Goal: Information Seeking & Learning: Check status

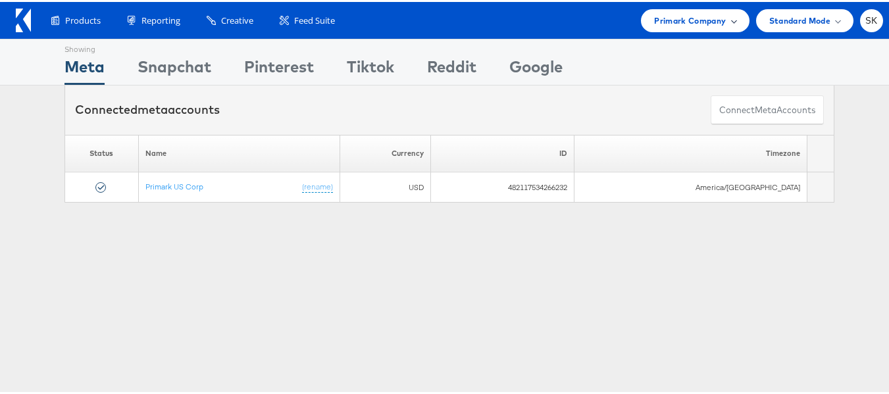
click at [695, 12] on span "Primark Company" at bounding box center [690, 19] width 72 height 14
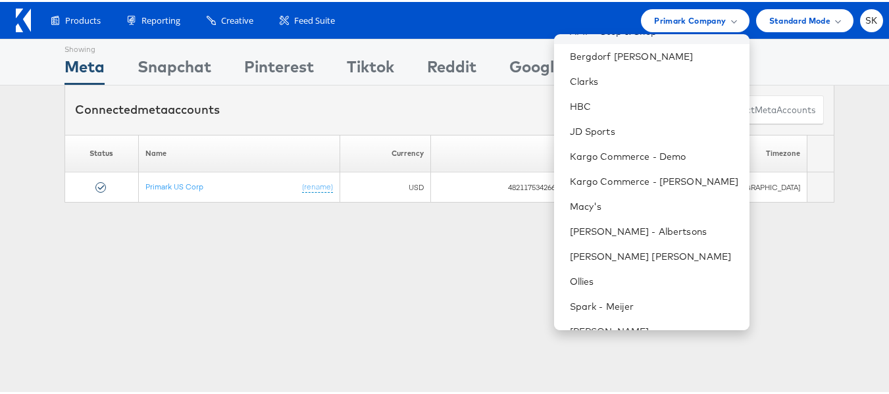
scroll to position [188, 0]
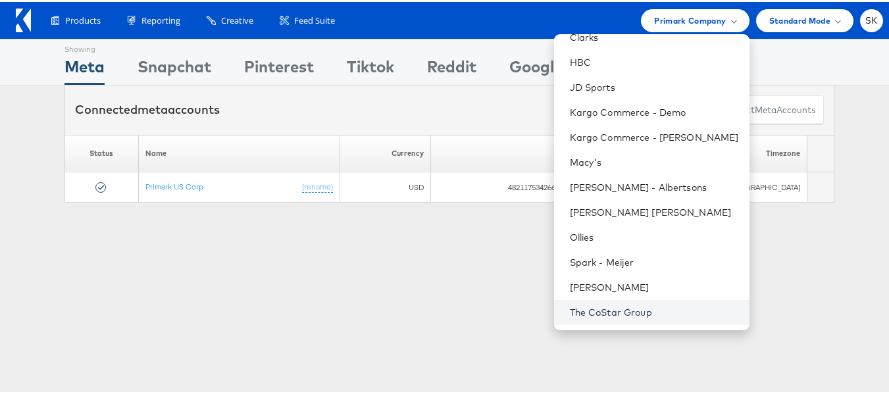
click at [605, 310] on link "The CoStar Group" at bounding box center [654, 310] width 169 height 13
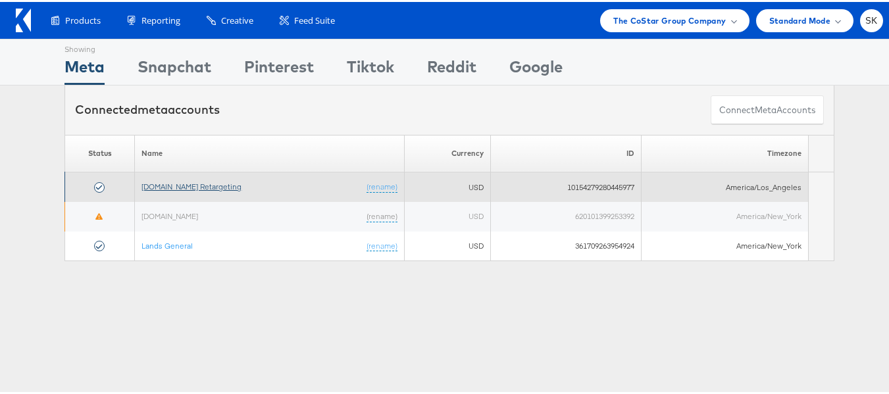
click at [215, 185] on link "[DOMAIN_NAME] Retargeting" at bounding box center [191, 185] width 100 height 10
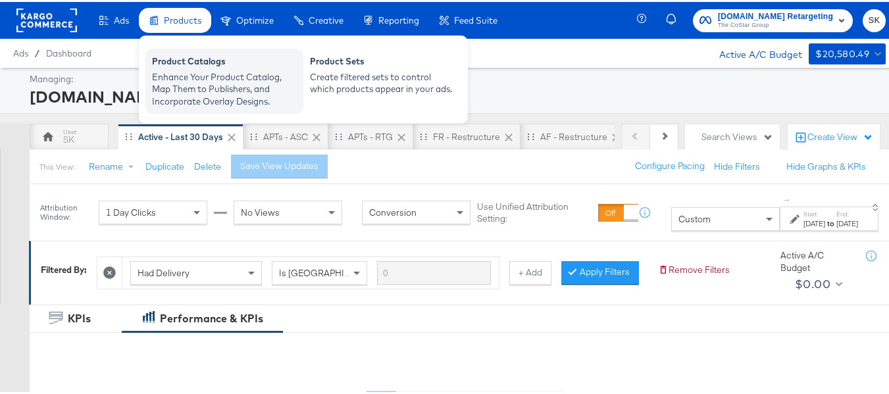
click at [210, 63] on div "Product Catalogs" at bounding box center [224, 61] width 145 height 16
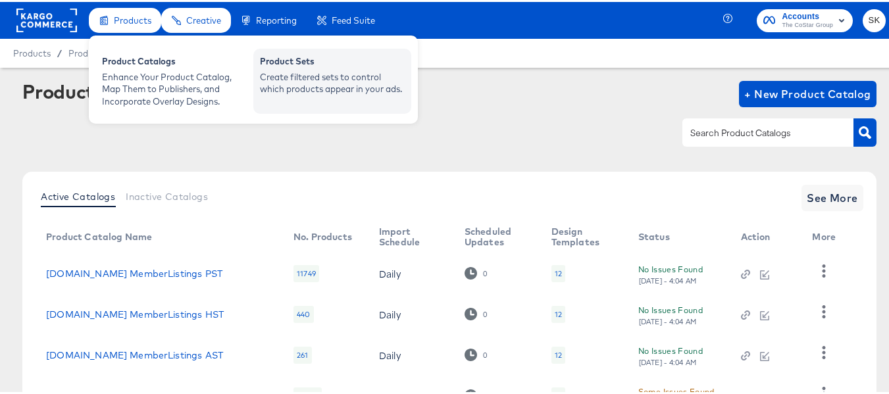
click at [344, 86] on div "Create filtered sets to control which products appear in your ads." at bounding box center [332, 81] width 145 height 24
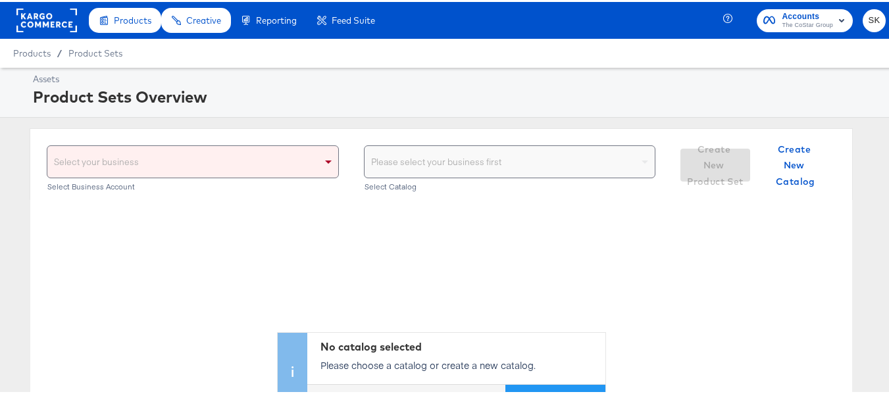
click at [299, 160] on div "Select your business" at bounding box center [192, 160] width 291 height 32
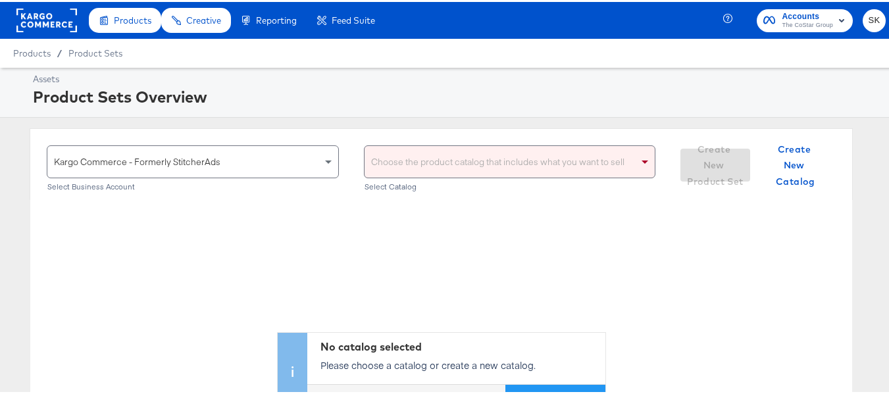
click at [407, 149] on div "Choose the product catalog that includes what you want to sell" at bounding box center [509, 160] width 291 height 32
type input "a"
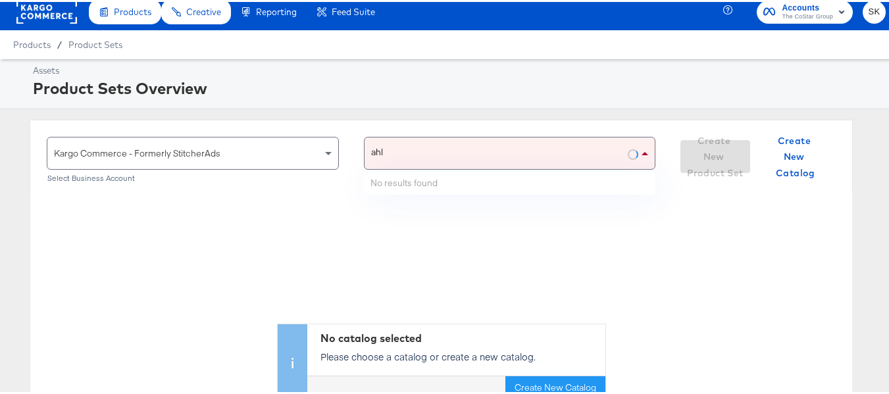
scroll to position [66, 0]
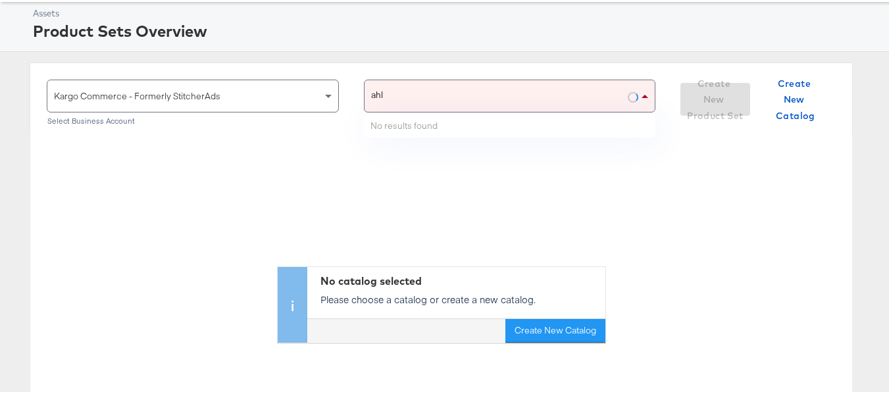
type input "ahl"
click at [425, 95] on div "ahl ahl" at bounding box center [496, 94] width 264 height 32
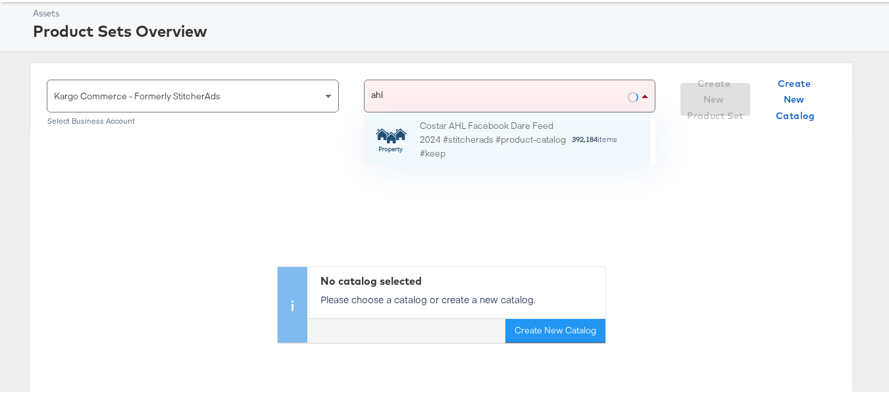
scroll to position [41, 277]
click at [439, 149] on div "Costar AHL Facebook Dare Feed 2024 #stitcherads #product-catalog #keep" at bounding box center [495, 138] width 151 height 41
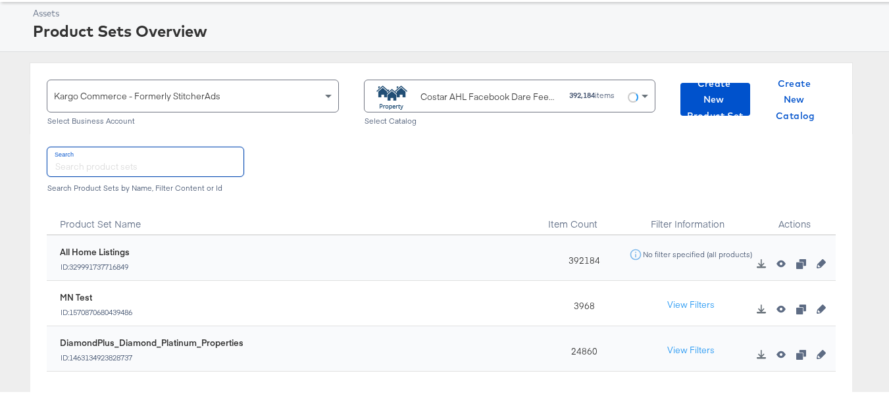
click at [104, 168] on input "text" at bounding box center [145, 159] width 196 height 28
paste input "DiamondPlus_Diamond_Platinum_Properties"
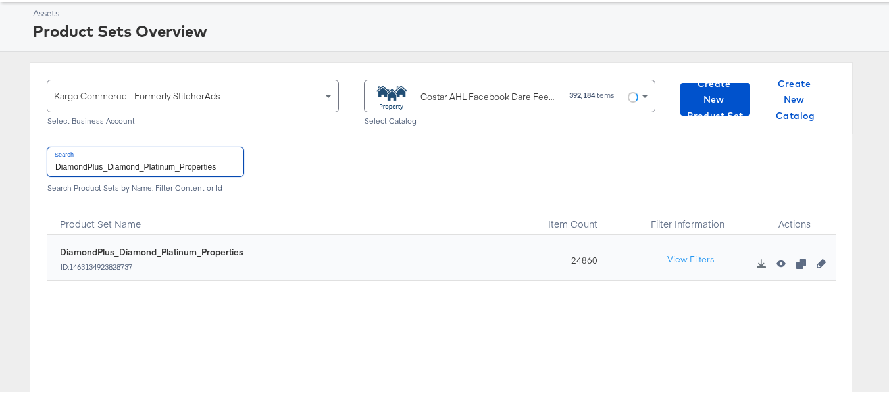
type input "DiamondPlus_Diamond_Platinum_Properties"
click at [153, 165] on input "DiamondPlus_Diamond_Platinum_Properties" at bounding box center [145, 159] width 196 height 28
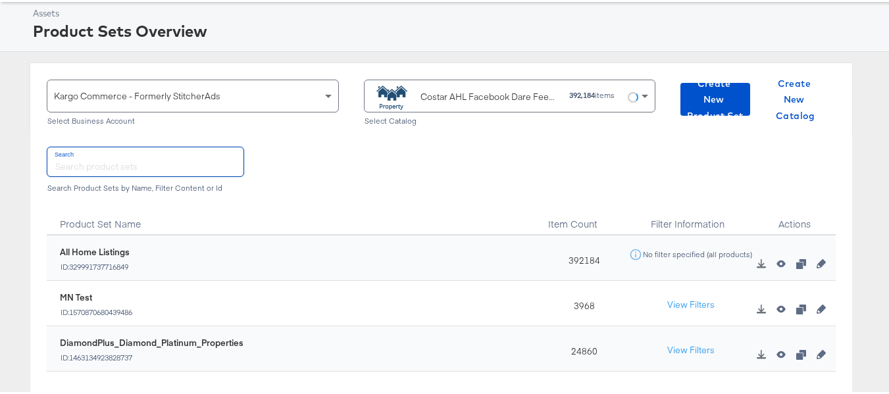
click at [171, 162] on input "text" at bounding box center [145, 159] width 196 height 28
click at [468, 89] on div "Costar AHL Facebook Dare Feed 2024 #stitcherads #product-catalog #keep" at bounding box center [489, 95] width 139 height 14
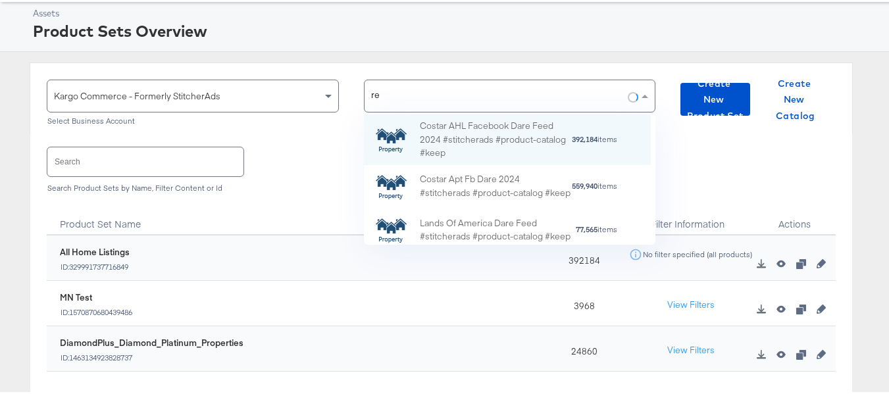
scroll to position [37, 277]
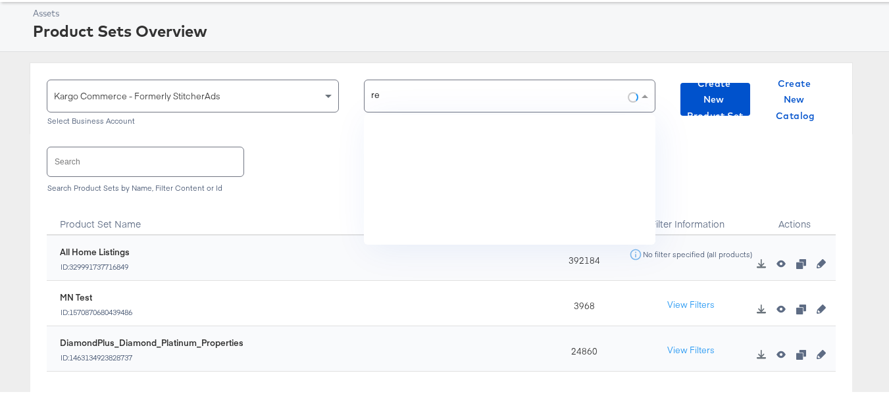
type input "rent"
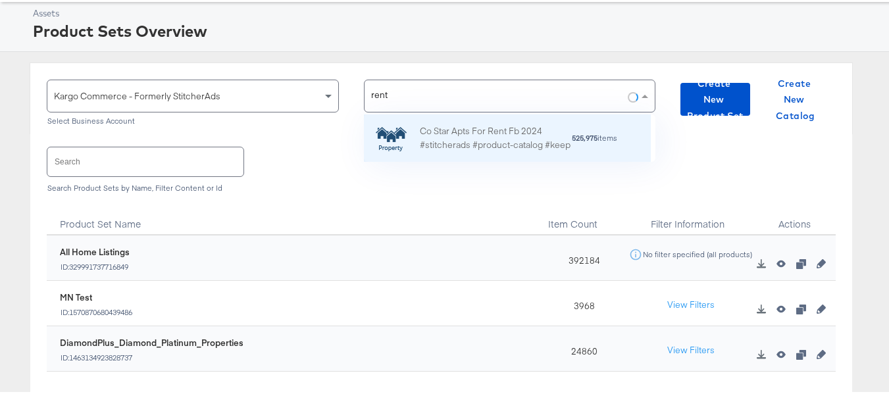
click at [429, 134] on div "Co Star Apts For Rent Fb 2024 #stitcherads #product-catalog #keep" at bounding box center [495, 136] width 151 height 28
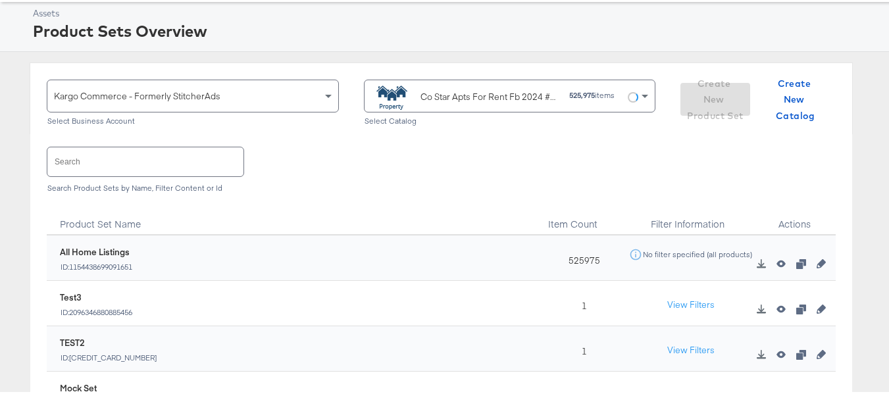
click at [167, 161] on input "text" at bounding box center [145, 159] width 196 height 28
paste input "ForRent.com_Diamond & Platinum"
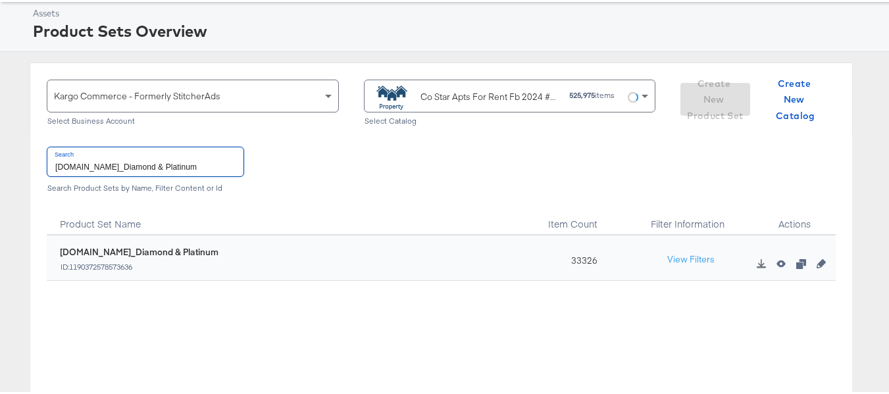
type input "ForRent.com_Diamond & Platinum"
click at [128, 173] on input "ForRent.com_Diamond & Platinum" at bounding box center [145, 159] width 196 height 28
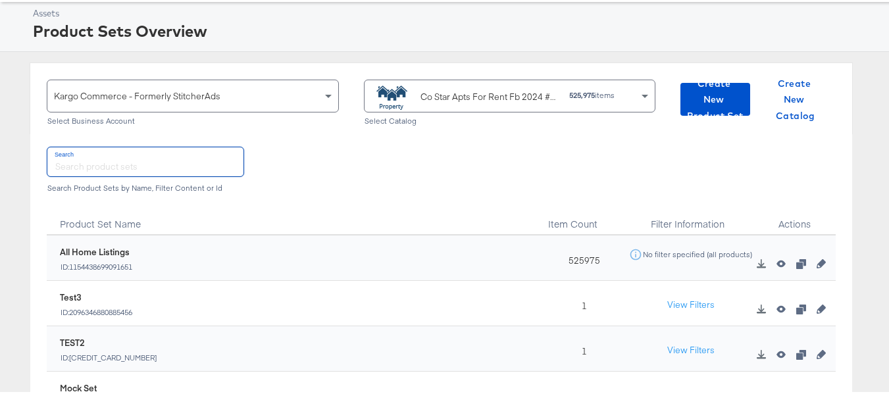
click at [454, 97] on div "Co Star Apts For Rent Fb 2024 #stitcherads #product-catalog #keep" at bounding box center [489, 95] width 139 height 14
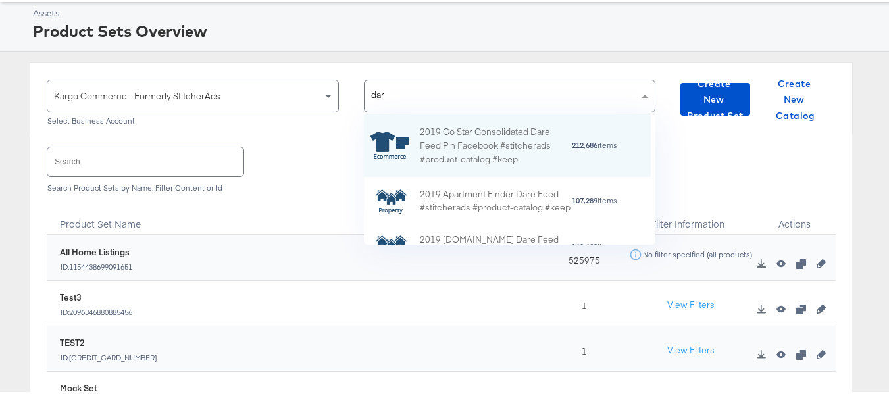
type input "dare"
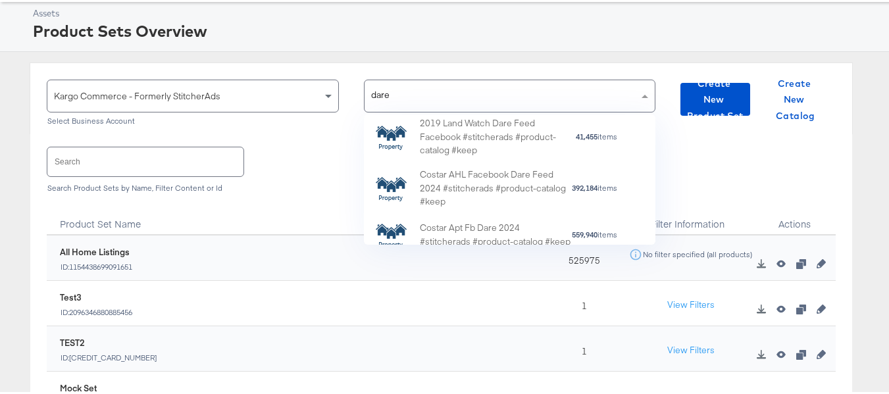
scroll to position [272, 0]
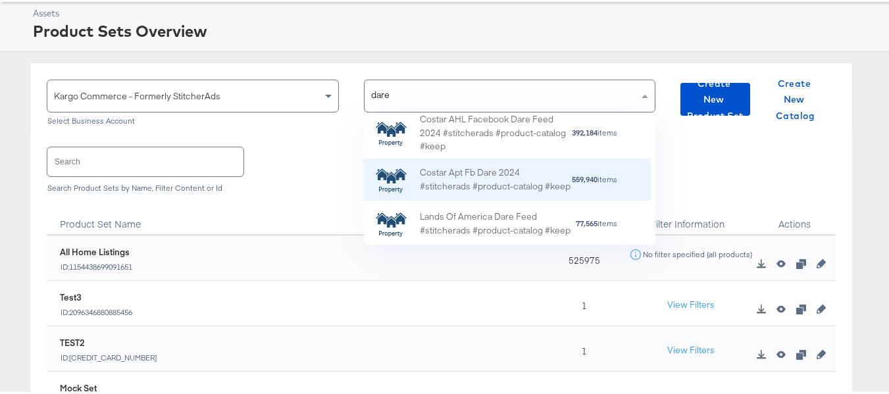
click at [503, 174] on div "Costar Apt Fb Dare 2024 #stitcherads #product-catalog #keep" at bounding box center [495, 178] width 151 height 28
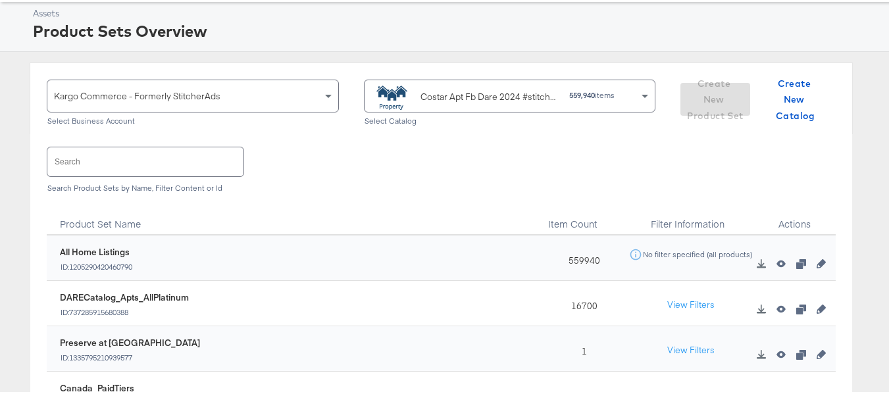
click at [137, 163] on input "text" at bounding box center [145, 159] width 196 height 28
paste input "DARECatalog_Apts_AllPlatinum_AllDiamond"
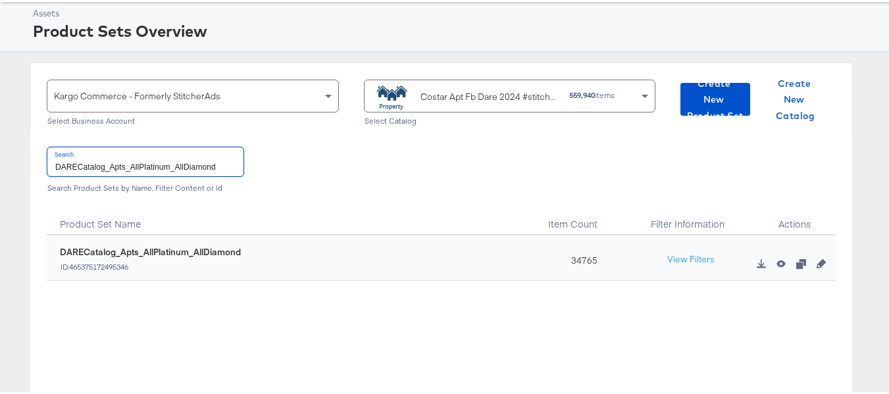
type input "DARECatalog_Apts_AllPlatinum_AllDiamond"
click at [74, 169] on input "DARECatalog_Apts_AllPlatinum_AllDiamond" at bounding box center [145, 159] width 196 height 28
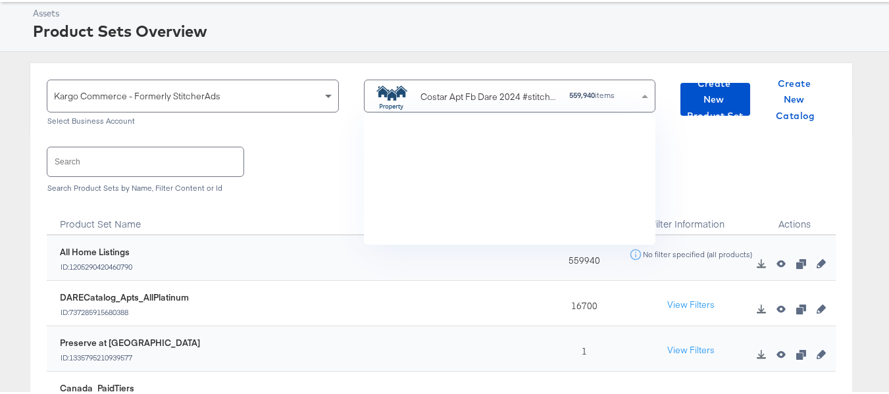
click at [508, 92] on div "Costar Apt Fb Dare 2024 #stitcherads #product-catalog #keep" at bounding box center [489, 95] width 139 height 14
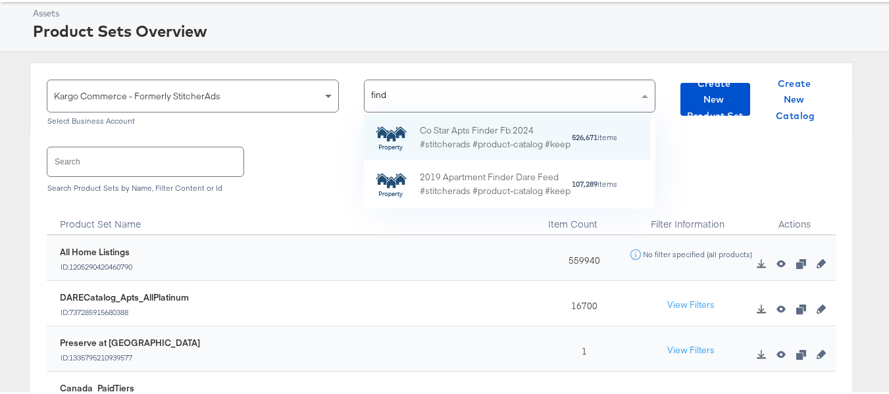
scroll to position [84, 277]
type input "finder"
click at [516, 137] on div "Co Star Apts Finder Fb 2024 #stitcherads #product-catalog #keep" at bounding box center [495, 136] width 151 height 28
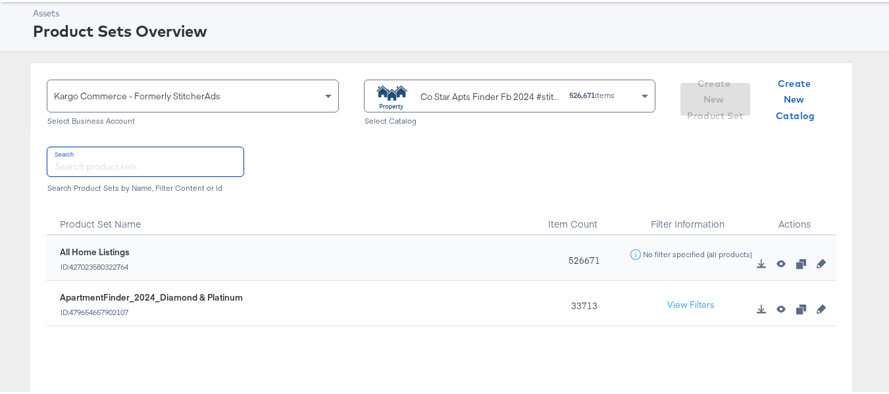
click at [137, 159] on input "text" at bounding box center [145, 159] width 196 height 28
paste input "ApartmentFinder_2024_Diamond & Platinum"
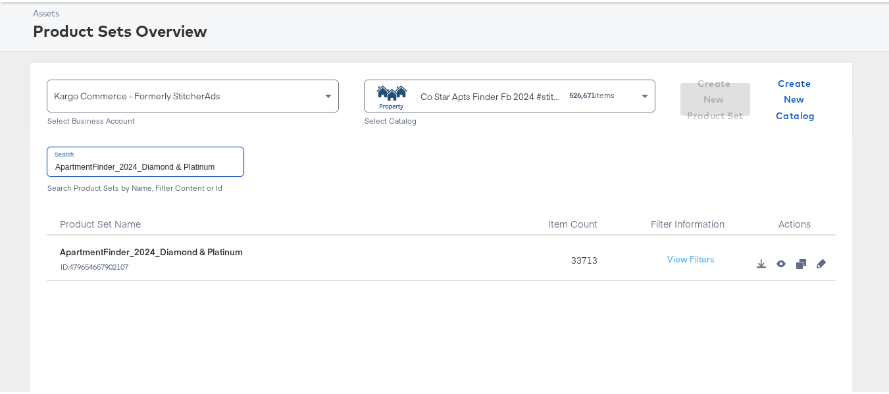
type input "ApartmentFinder_2024_Diamond & Platinum"
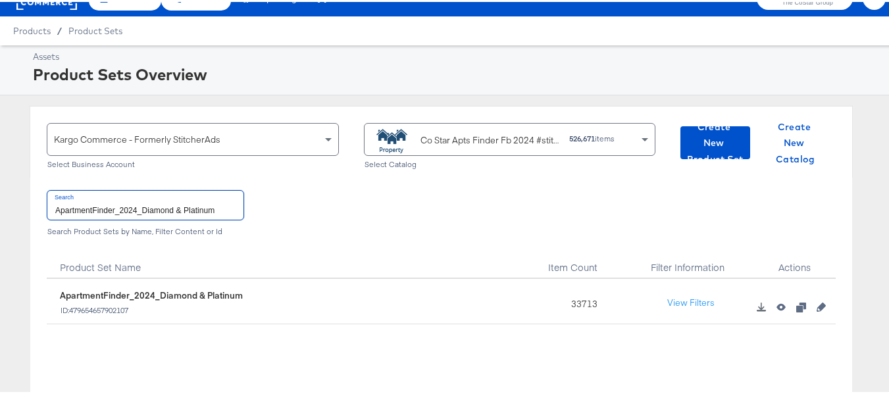
scroll to position [0, 0]
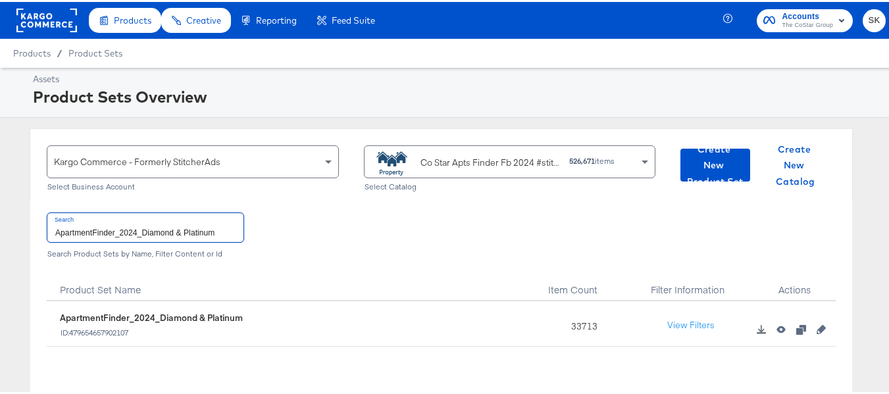
click at [42, 16] on rect at bounding box center [46, 19] width 61 height 24
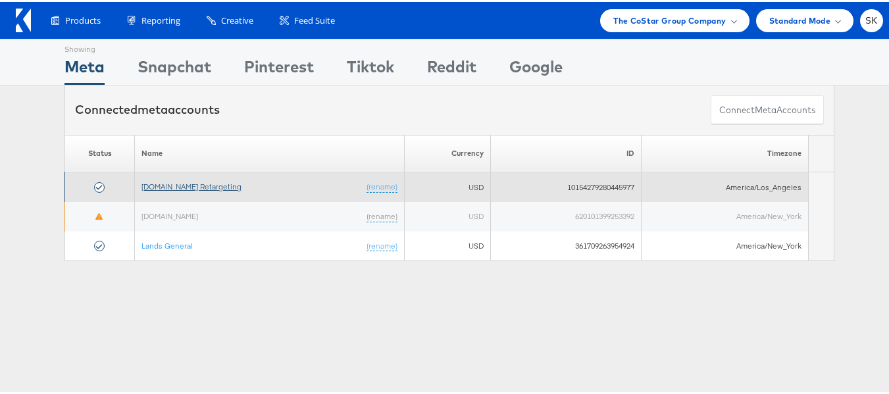
click at [185, 185] on link "[DOMAIN_NAME] Retargeting" at bounding box center [191, 185] width 100 height 10
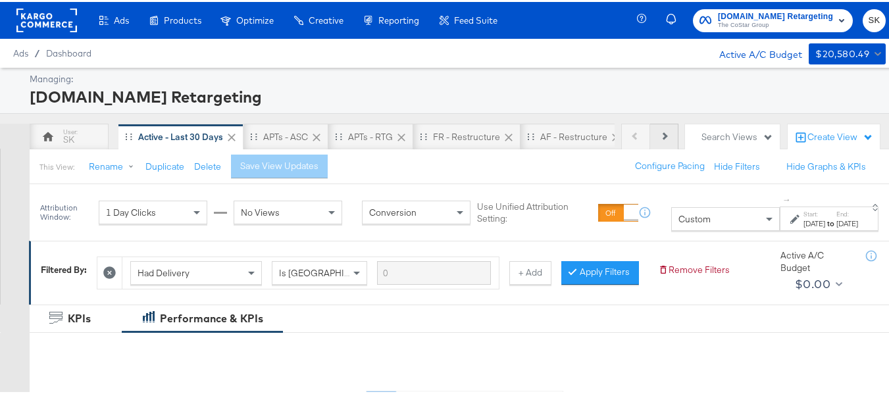
click at [660, 137] on icon at bounding box center [663, 133] width 7 height 7
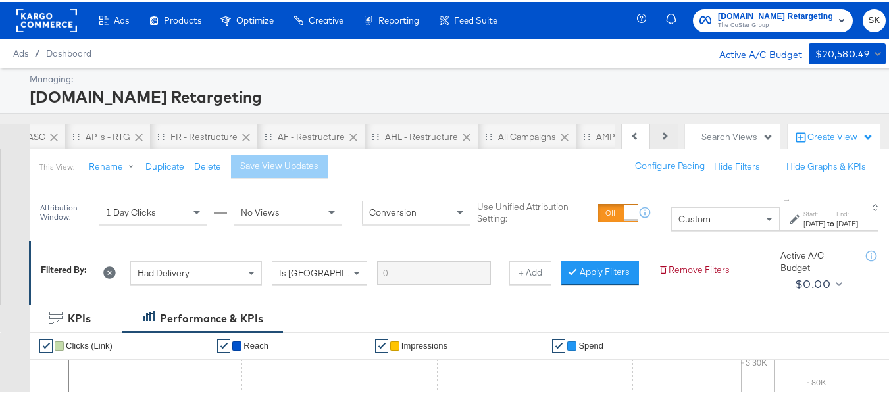
click at [660, 137] on icon at bounding box center [663, 133] width 7 height 7
click at [510, 142] on div "Product View" at bounding box center [538, 135] width 95 height 26
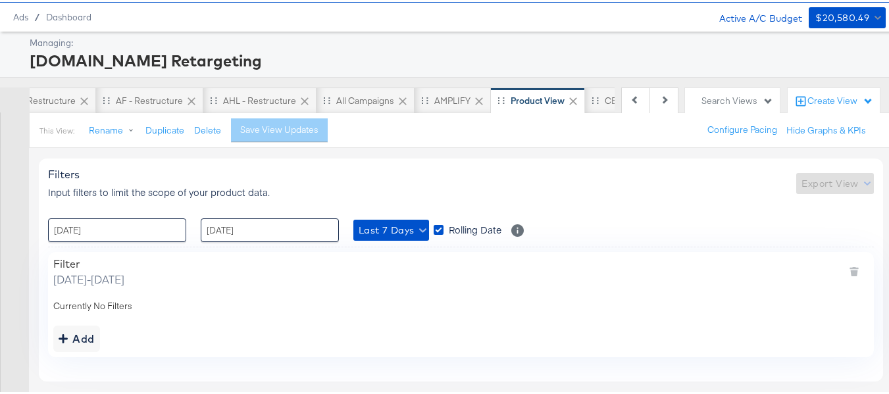
scroll to position [70, 0]
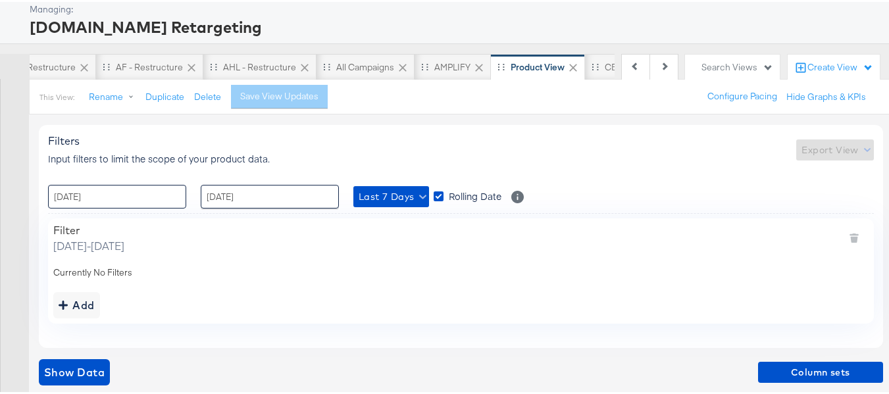
click at [139, 206] on input "14 / August / 2025" at bounding box center [117, 195] width 138 height 24
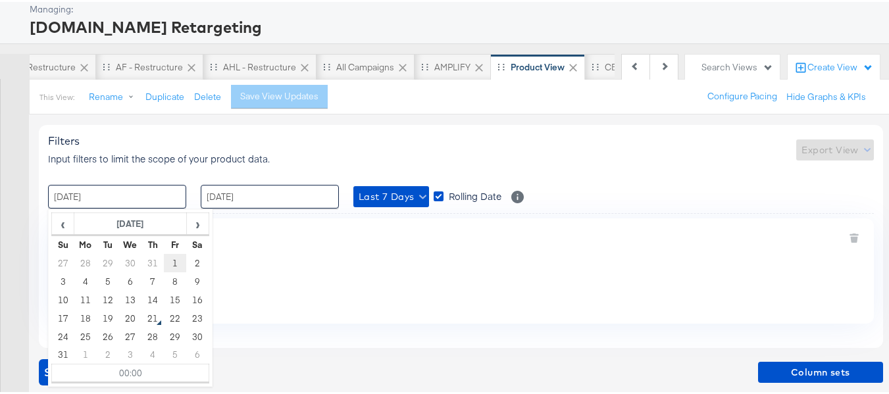
click at [176, 265] on td "1" at bounding box center [175, 261] width 22 height 18
type input "01 / August / 2025 00:00"
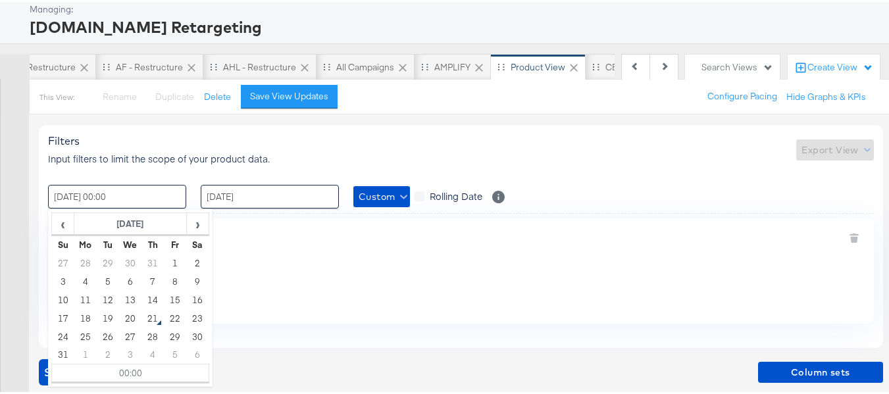
click at [299, 208] on div "Filters Input filters to limit the scope of your product data. Export View : 01…" at bounding box center [461, 234] width 844 height 222
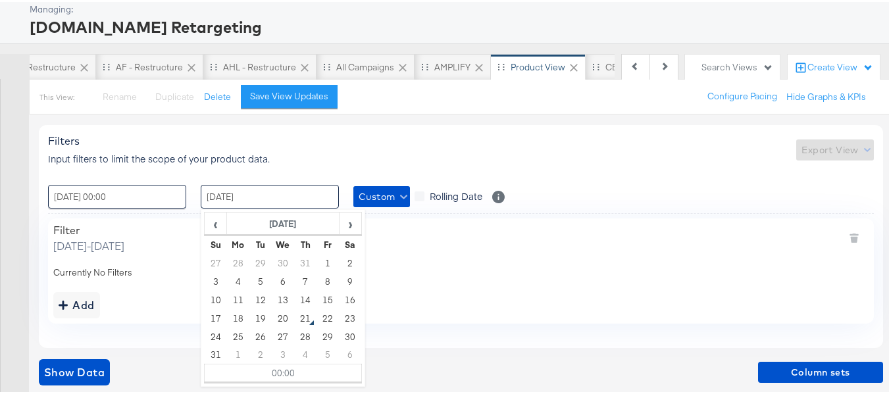
click at [299, 195] on input "20 / August / 2025" at bounding box center [270, 195] width 138 height 24
click at [300, 320] on td "21" at bounding box center [305, 316] width 22 height 18
type input "21 / August / 2025 00:00"
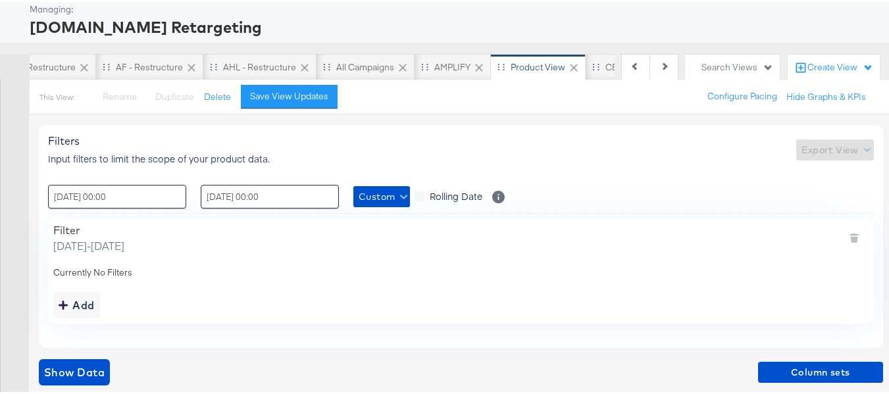
click at [0, 266] on div at bounding box center [14, 252] width 29 height 281
click at [96, 296] on button "Add" at bounding box center [76, 303] width 47 height 26
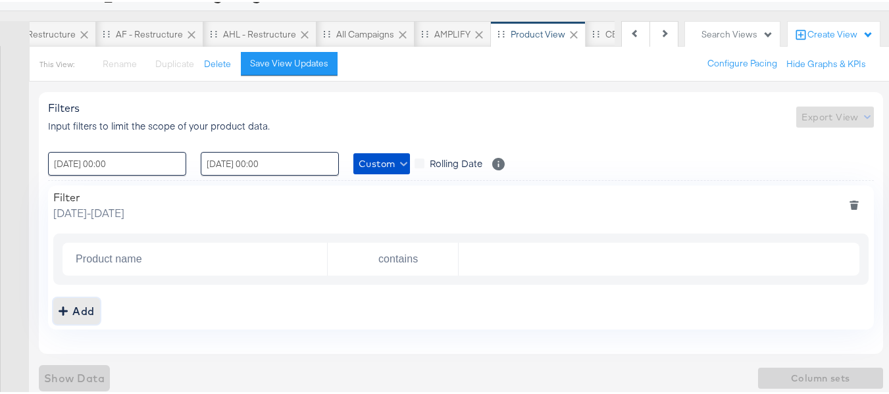
scroll to position [121, 0]
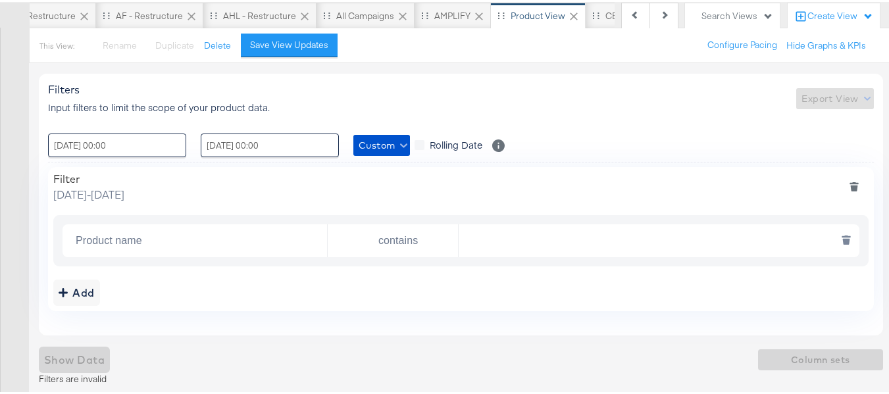
click at [165, 233] on input "Product name" at bounding box center [198, 239] width 257 height 27
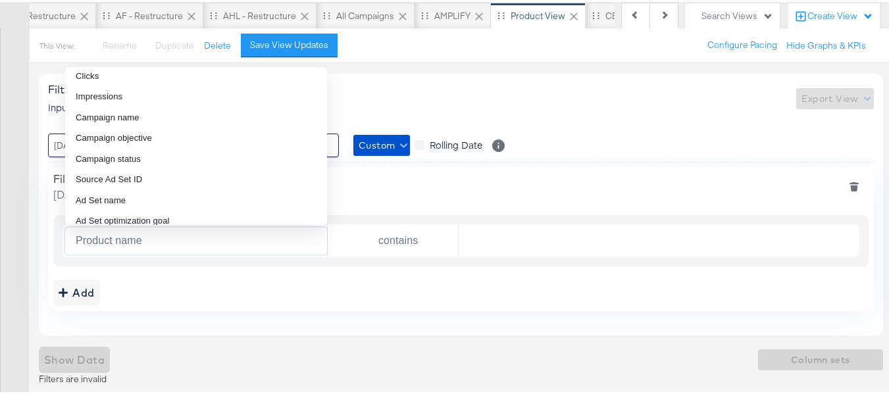
scroll to position [132, 0]
click at [131, 99] on span "Campaign name" at bounding box center [108, 94] width 64 height 13
type input "Campaign name"
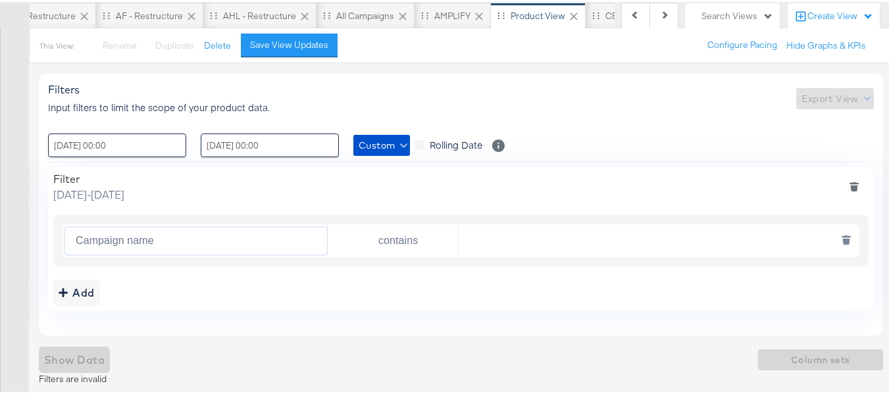
click at [550, 240] on input "text" at bounding box center [654, 239] width 393 height 27
paste input "AHL24"
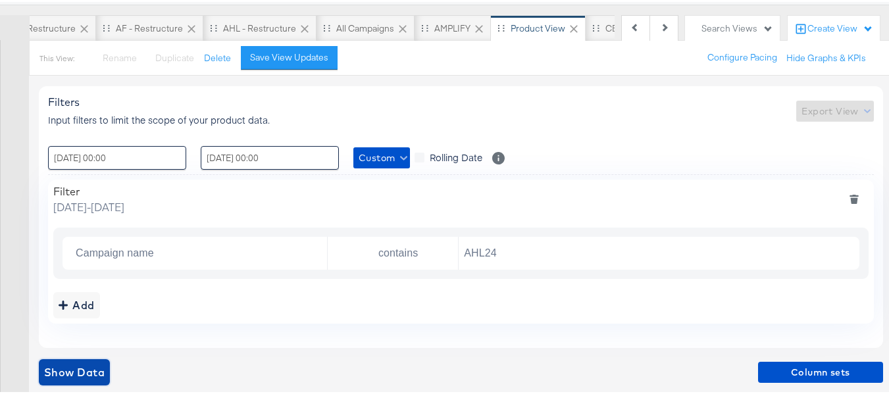
click at [78, 363] on span "Show Data" at bounding box center [74, 370] width 61 height 18
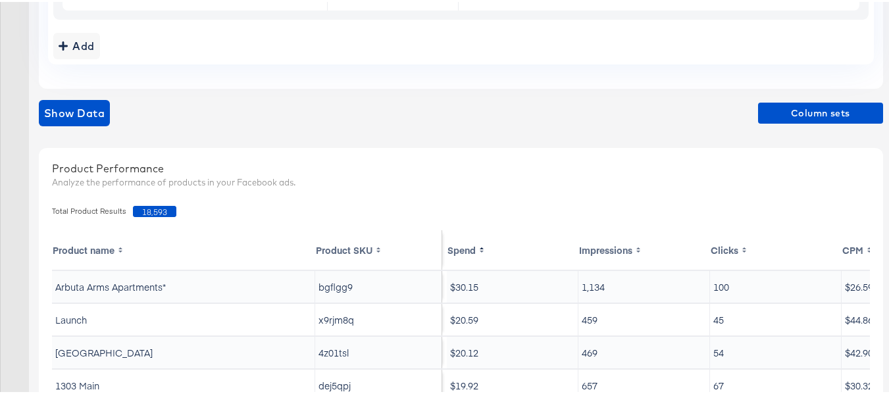
scroll to position [240, 0]
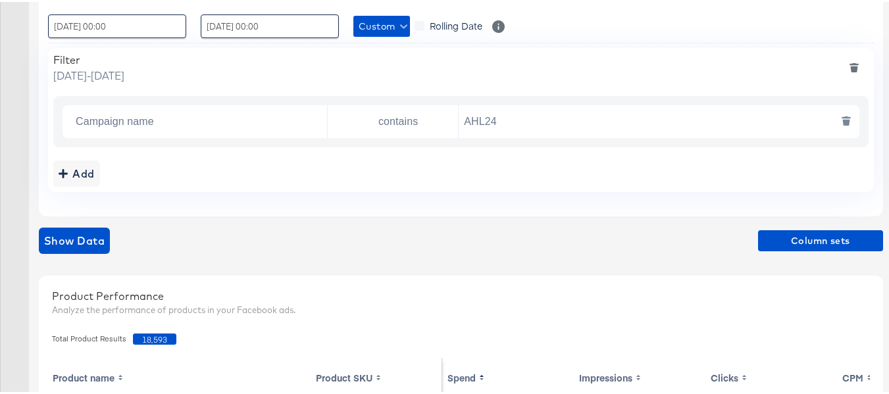
click at [545, 122] on input "AHL24" at bounding box center [654, 120] width 393 height 27
paste input "F"
click at [491, 176] on div "Add" at bounding box center [460, 172] width 815 height 26
click at [77, 247] on span "Show Data" at bounding box center [74, 239] width 61 height 18
click at [523, 117] on input "AF24" at bounding box center [654, 120] width 393 height 27
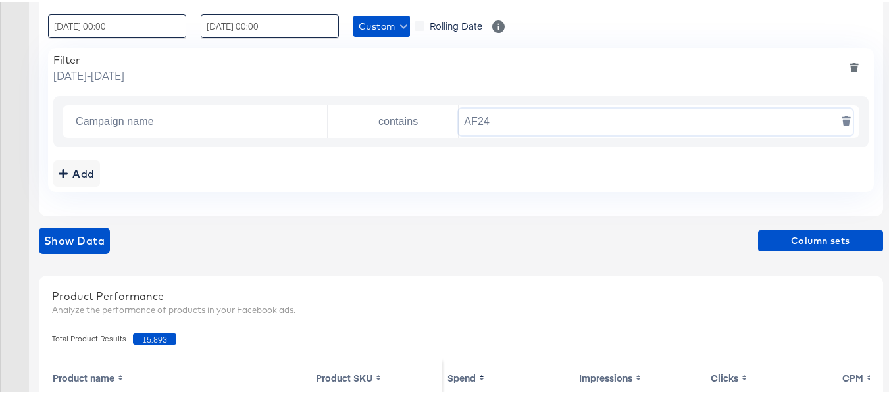
paste input "FR"
click at [467, 208] on div "Filters Input filters to limit the scope of your product data. Export View : 01…" at bounding box center [461, 84] width 844 height 262
click at [106, 241] on button "Show Data" at bounding box center [74, 239] width 71 height 26
click at [514, 108] on input "FR24" at bounding box center [654, 120] width 393 height 27
paste input "DARE"
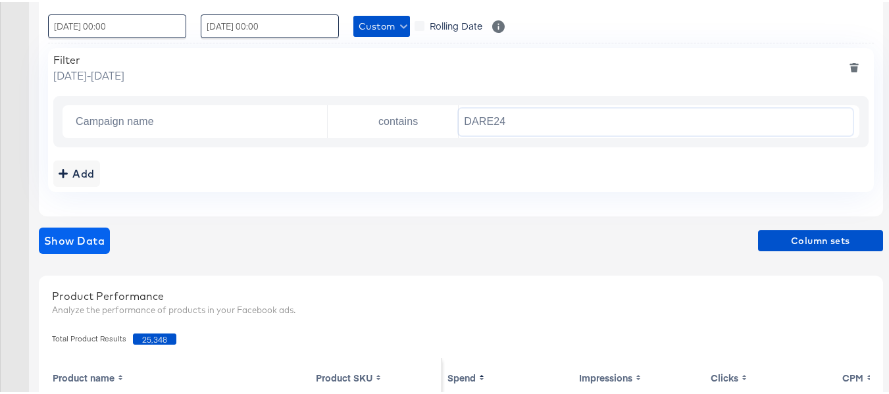
type input "DARE24"
click at [75, 233] on span "Show Data" at bounding box center [74, 239] width 61 height 18
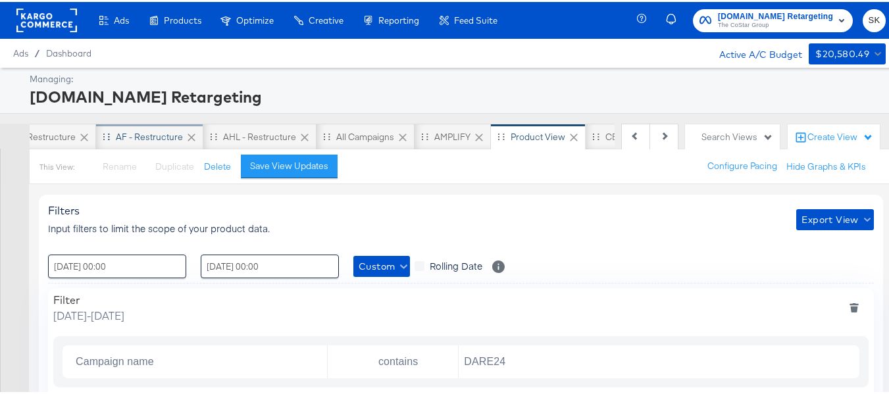
click at [150, 138] on div "AF - Restructure" at bounding box center [149, 135] width 67 height 12
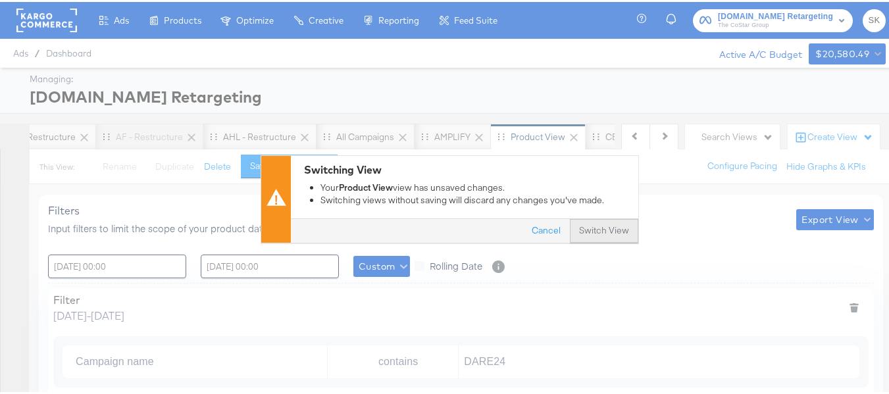
click at [601, 226] on button "Switch View" at bounding box center [604, 229] width 68 height 24
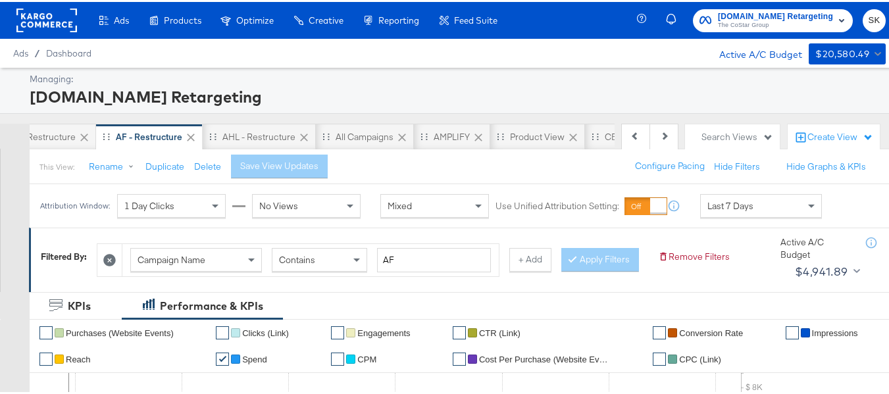
click at [47, 19] on rect at bounding box center [46, 19] width 61 height 24
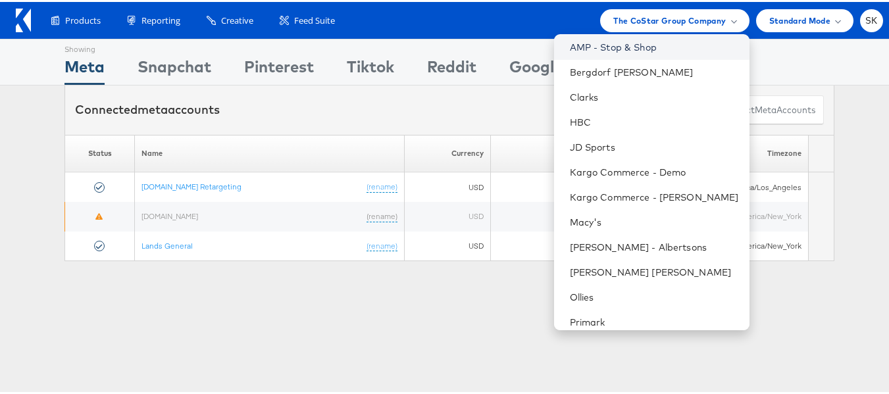
scroll to position [188, 0]
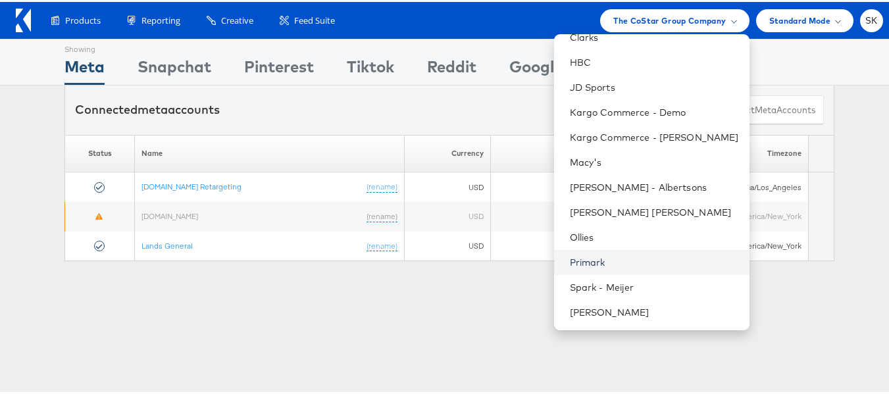
click at [583, 260] on link "Primark" at bounding box center [654, 260] width 169 height 13
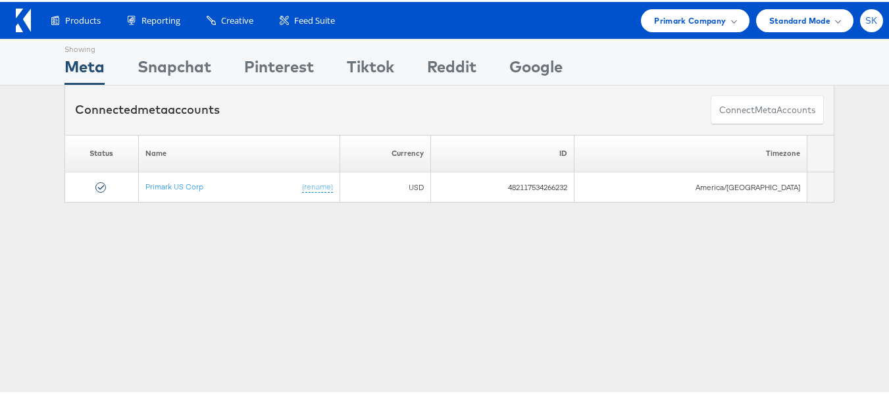
click at [860, 17] on div "SK" at bounding box center [871, 18] width 23 height 23
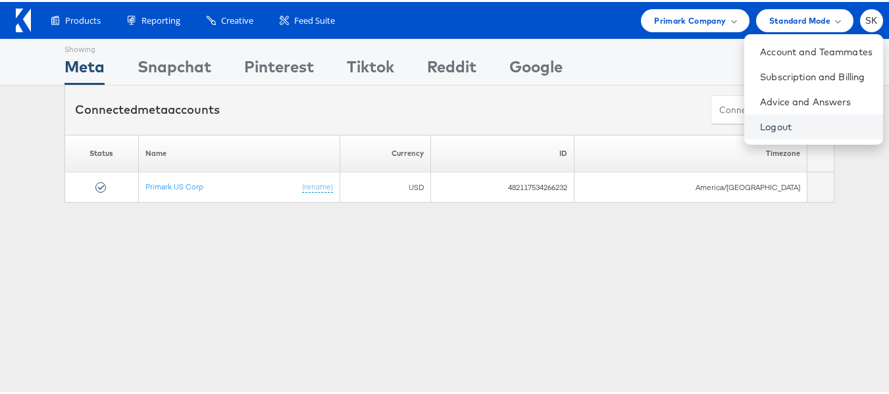
click at [760, 126] on link "Logout" at bounding box center [816, 124] width 112 height 13
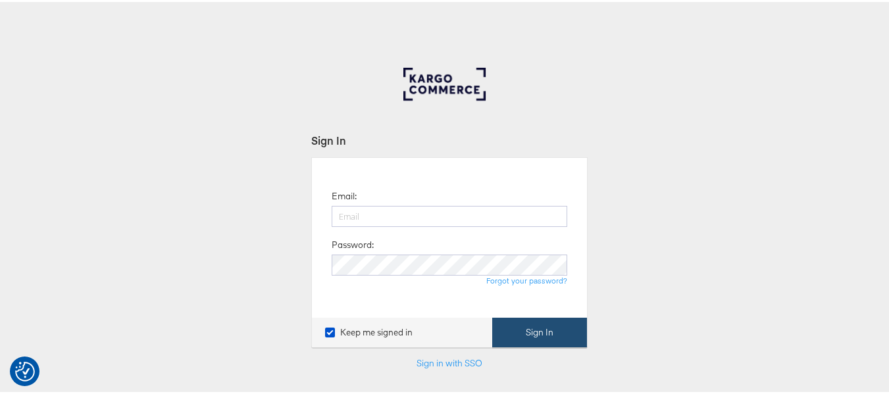
type input "[PERSON_NAME][EMAIL_ADDRESS][DOMAIN_NAME]"
click at [556, 326] on button "Sign In" at bounding box center [539, 331] width 95 height 30
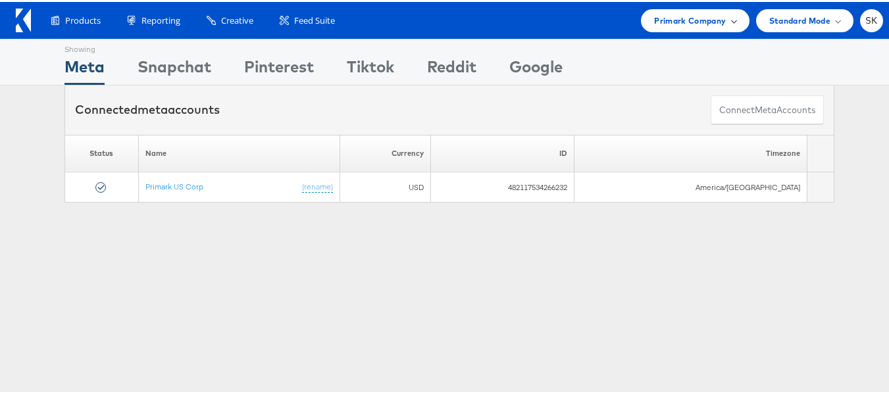
click at [660, 18] on span "Primark Company" at bounding box center [690, 19] width 72 height 14
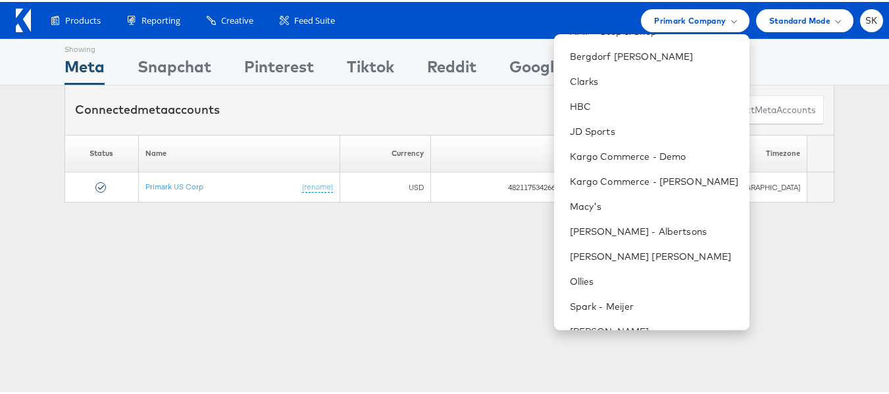
scroll to position [188, 0]
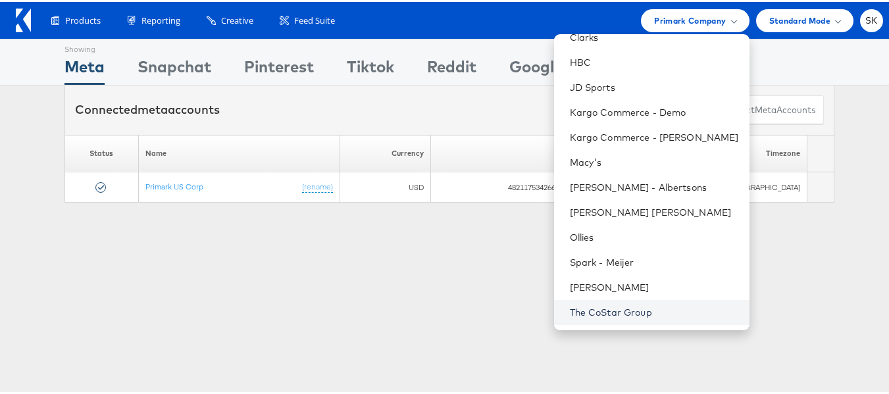
click at [584, 310] on link "The CoStar Group" at bounding box center [654, 310] width 169 height 13
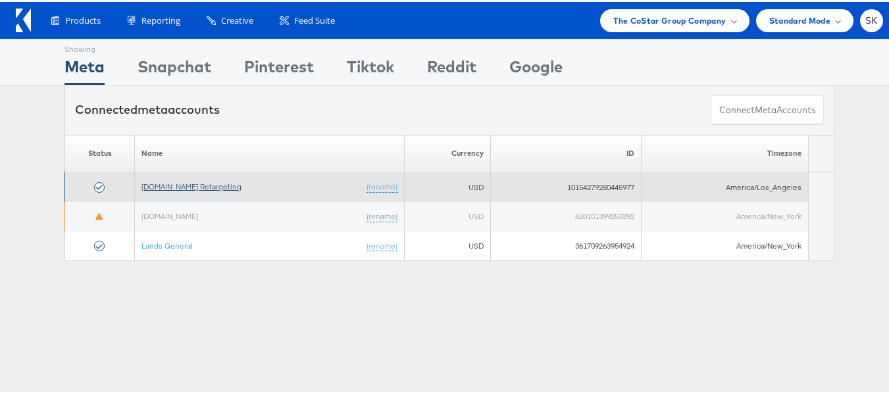
click at [187, 181] on link "[DOMAIN_NAME] Retargeting" at bounding box center [191, 185] width 100 height 10
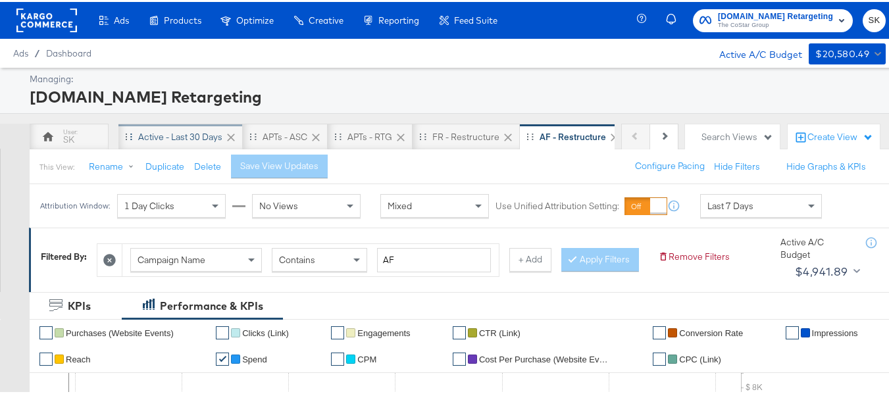
click at [151, 139] on div "Active - Last 30 Days" at bounding box center [180, 135] width 84 height 12
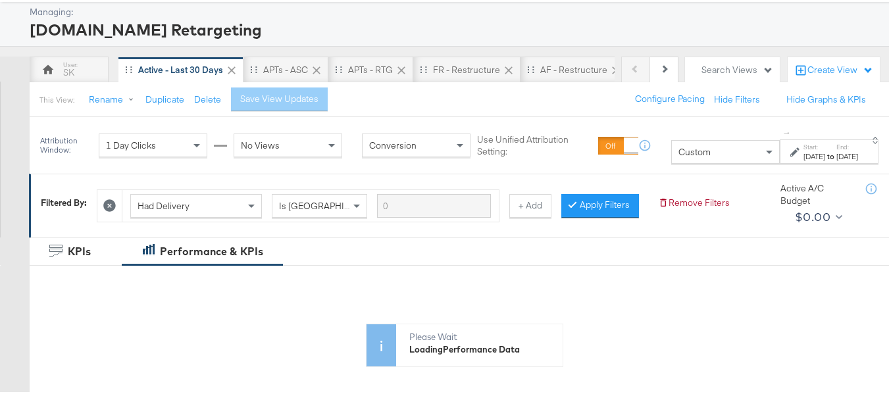
scroll to position [132, 0]
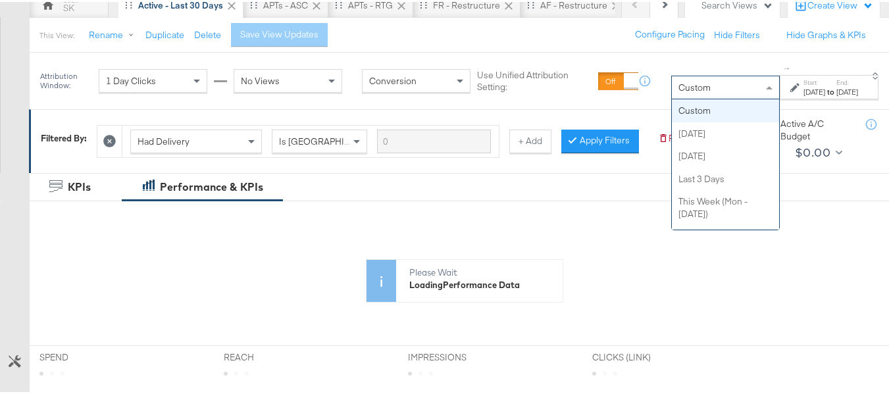
click at [678, 91] on span "Custom" at bounding box center [694, 86] width 32 height 12
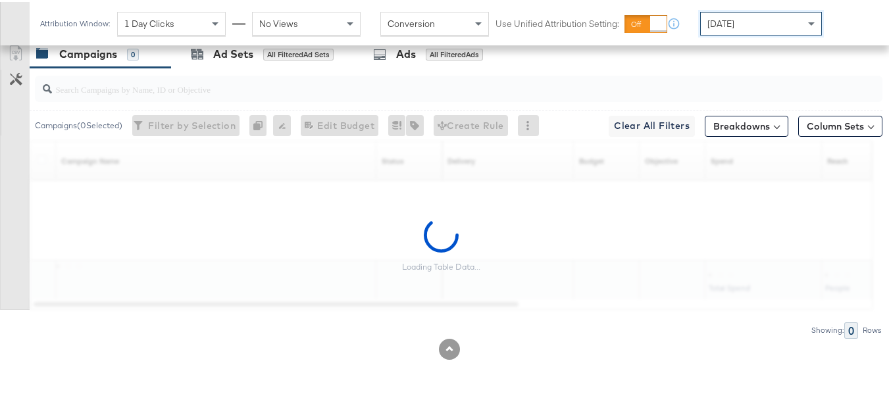
scroll to position [614, 0]
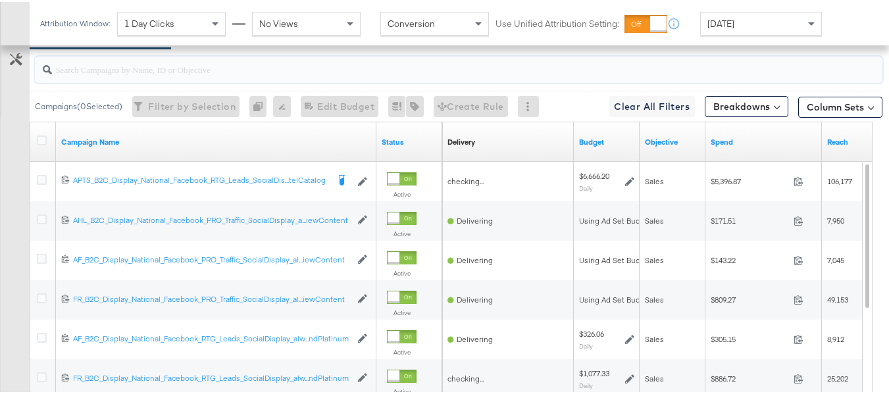
click at [124, 75] on input "search" at bounding box center [429, 62] width 755 height 26
paste input "APTS_B2C_Display_National_Facebook_RTG_Leads_SocialDisplay_Retargeting_Diamond_…"
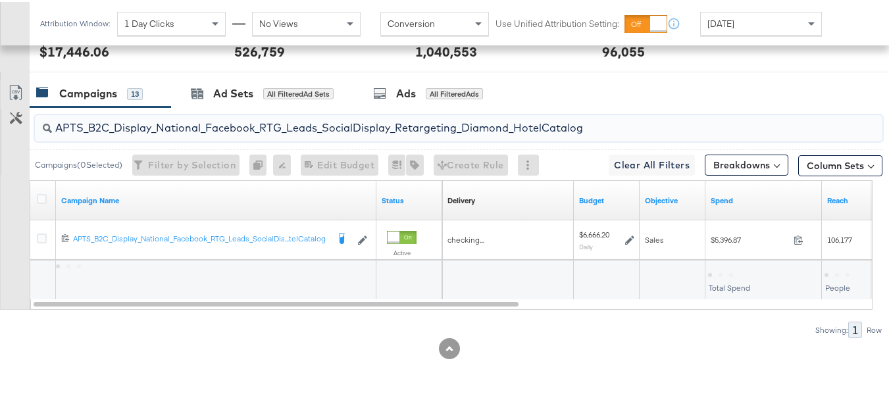
scroll to position [574, 0]
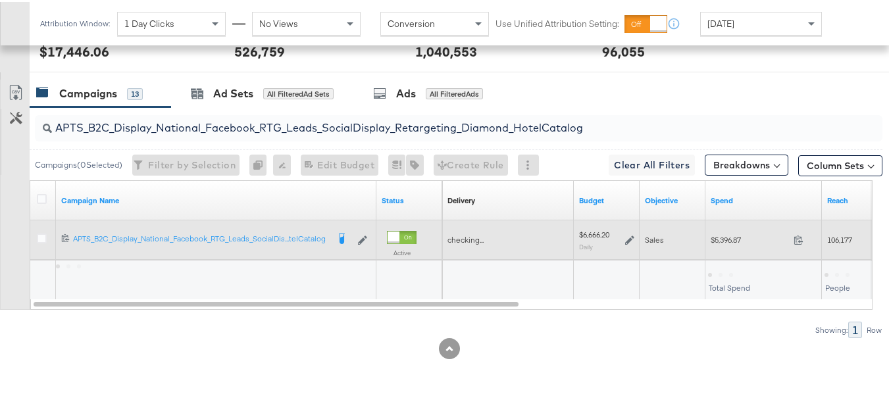
click at [733, 236] on span "$5,396.87" at bounding box center [749, 238] width 78 height 10
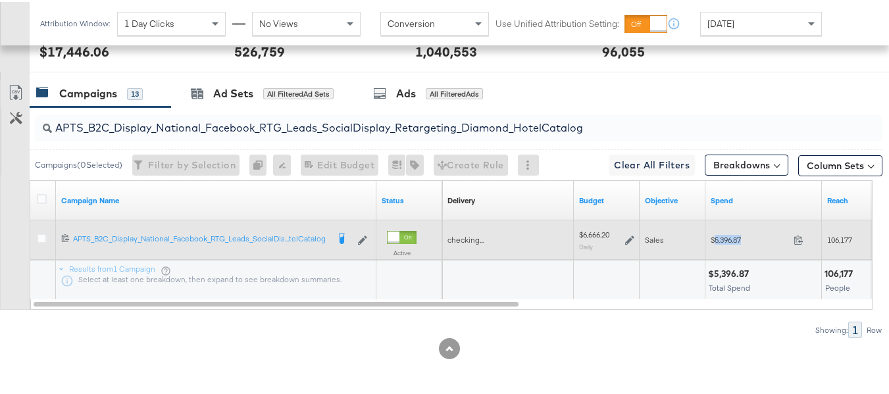
click at [733, 236] on span "$5,396.87" at bounding box center [749, 238] width 78 height 10
copy div "$5,396.87"
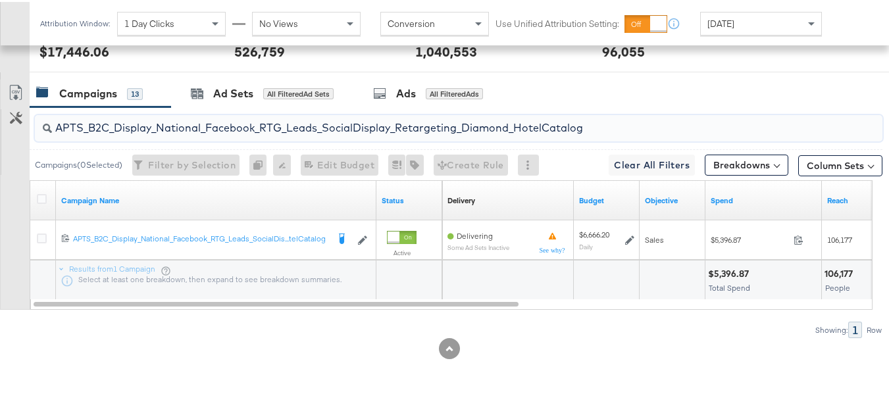
click at [221, 132] on input "APTS_B2C_Display_National_Facebook_RTG_Leads_SocialDisplay_Retargeting_Diamond_…" at bounding box center [429, 121] width 755 height 26
paste input "alwayson_Retargeting_DARE24_DiamondPlatinum"
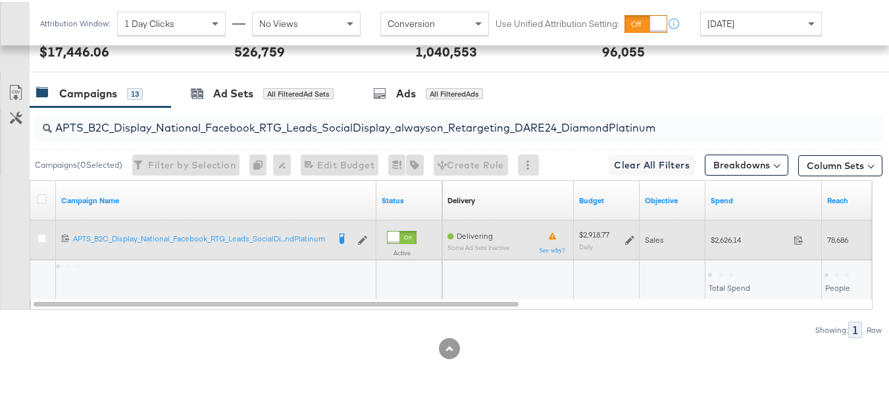
click at [727, 235] on span "$2,626.14" at bounding box center [749, 238] width 78 height 10
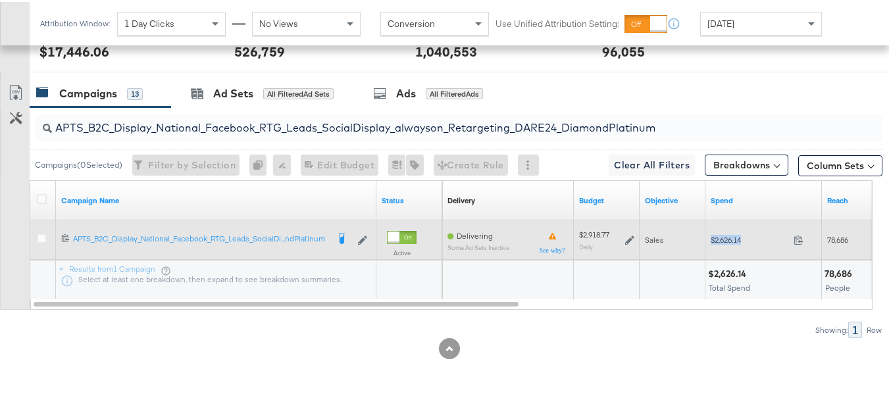
click at [727, 235] on span "$2,626.14" at bounding box center [749, 238] width 78 height 10
copy div "$2,626.14"
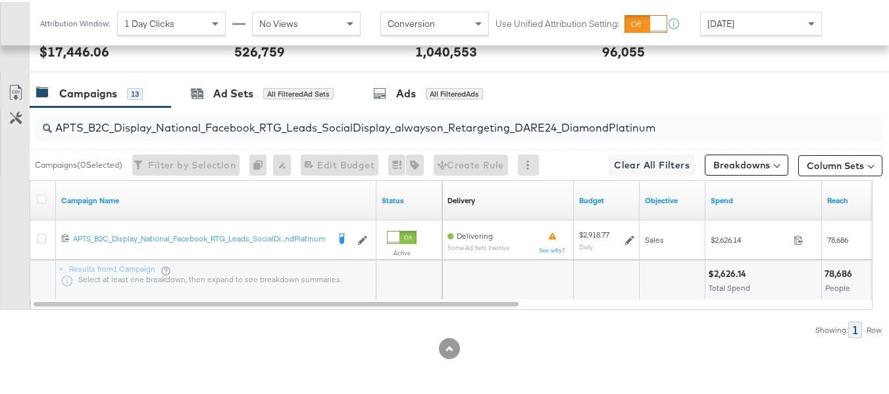
click at [317, 130] on input "APTS_B2C_Display_National_Facebook_RTG_Leads_SocialDisplay_alwayson_Retargeting…" at bounding box center [429, 121] width 755 height 26
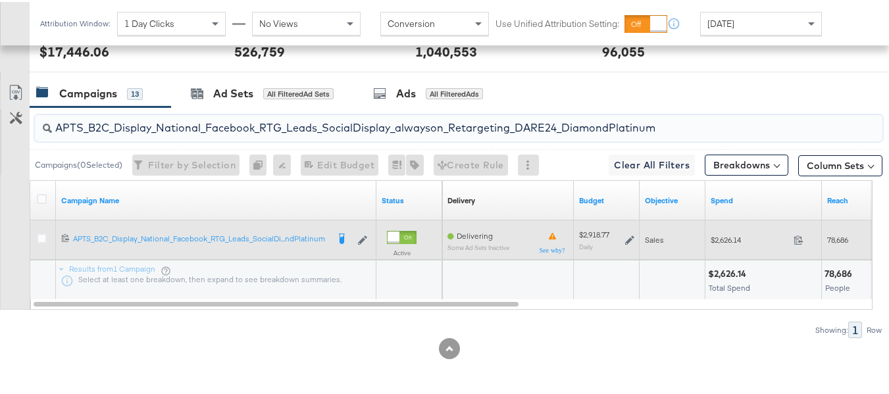
paste input "FR_B2C_Display_National_Facebook_RTG_Leads_SocialDisplay_alwayson_Retargeting_FR"
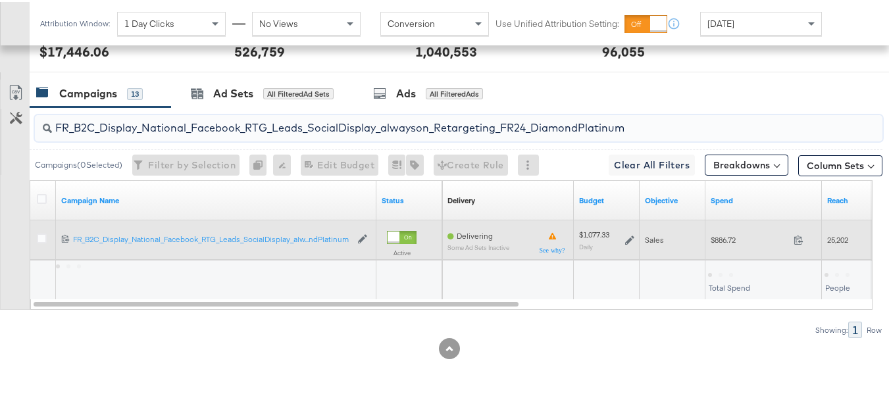
click at [725, 233] on span "$886.72" at bounding box center [749, 238] width 78 height 10
copy div "$886.72"
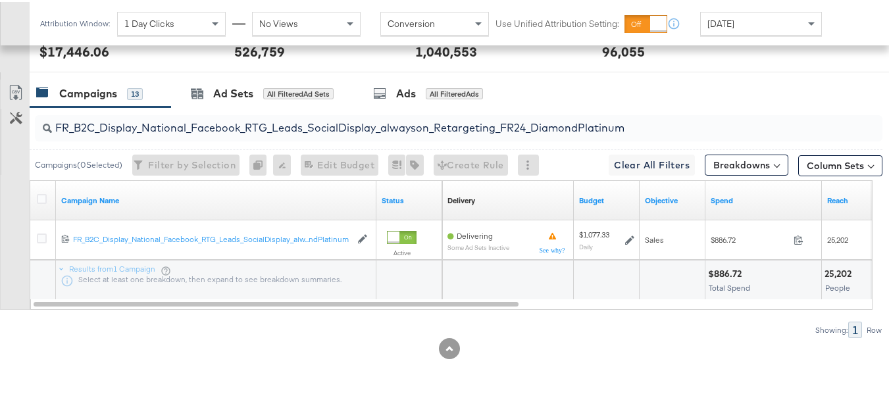
click at [289, 122] on input "FR_B2C_Display_National_Facebook_RTG_Leads_SocialDisplay_alwayson_Retargeting_F…" at bounding box center [429, 121] width 755 height 26
paste input "AF_B2C_Display_National_Facebook_RTG_Leads_SocialDisplay_alwayson_Retargeting_AF"
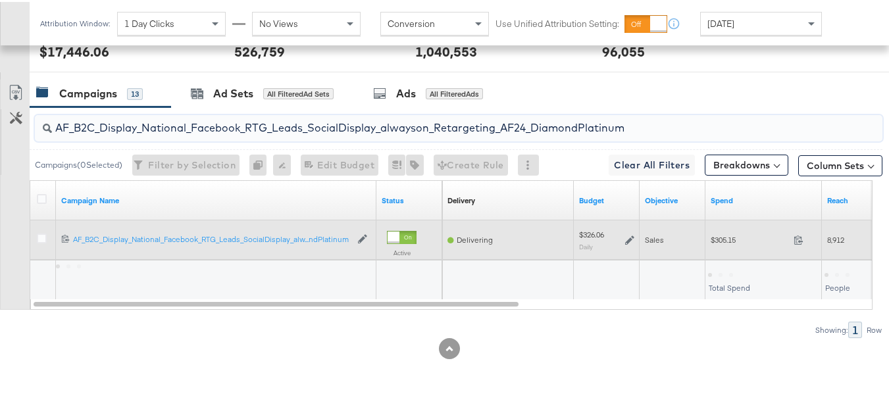
click at [719, 246] on div "$305.15 305.15" at bounding box center [763, 238] width 116 height 20
copy div "$305.15"
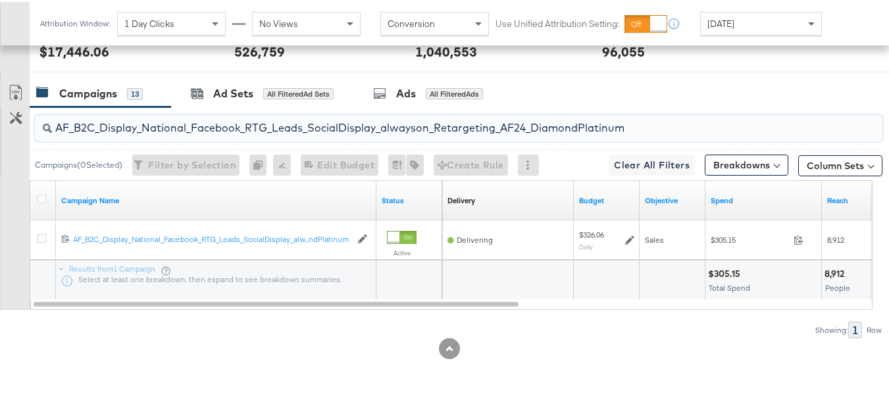
click at [174, 114] on input "AF_B2C_Display_National_Facebook_RTG_Leads_SocialDisplay_alwayson_Retargeting_A…" at bounding box center [429, 121] width 755 height 26
paste input "HL_B2C_Display_National_Facebook_RTG_Leads_SocialDisplay_alwayson_Retargeting_A…"
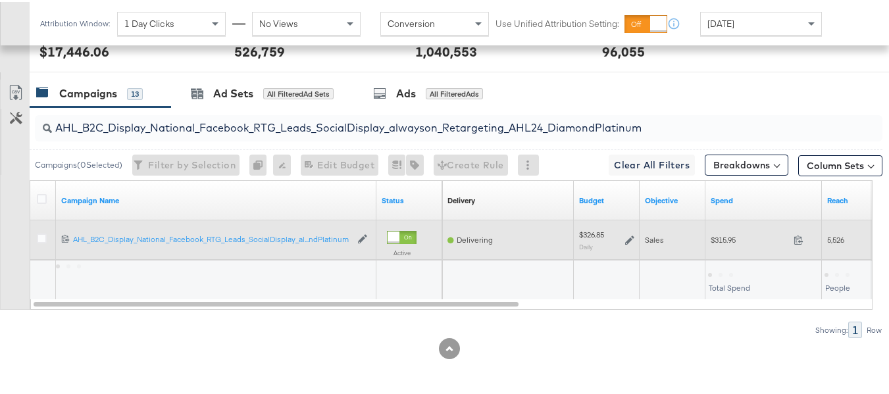
click at [733, 246] on div "$315.95 315.95" at bounding box center [763, 238] width 116 height 20
copy div "$315.95"
click at [729, 238] on span "$315.95" at bounding box center [749, 238] width 78 height 10
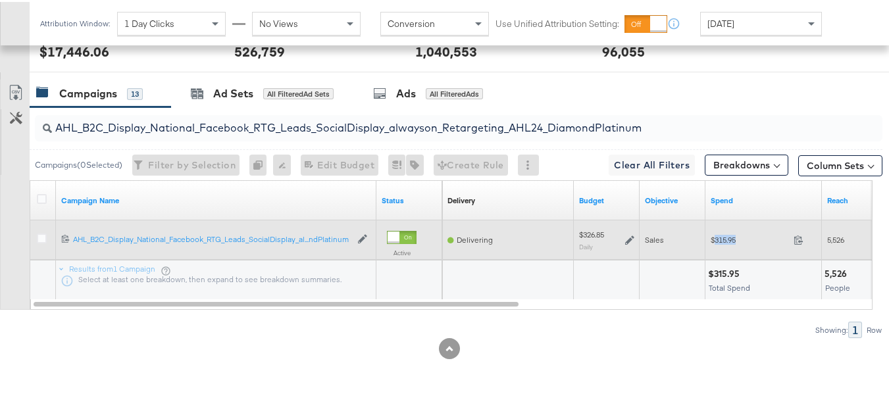
click at [729, 238] on span "$315.95" at bounding box center [749, 238] width 78 height 10
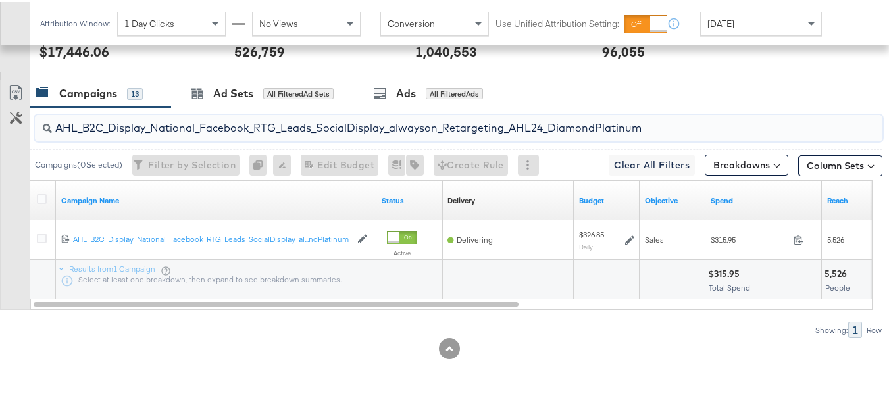
click at [229, 131] on input "AHL_B2C_Display_National_Facebook_RTG_Leads_SocialDisplay_alwayson_Retargeting_…" at bounding box center [429, 121] width 755 height 26
paste input "PTS_B2C_Display_National_Facebook_PRO_Traffic_SocialDisplay_alwayson_ASC_DARE24…"
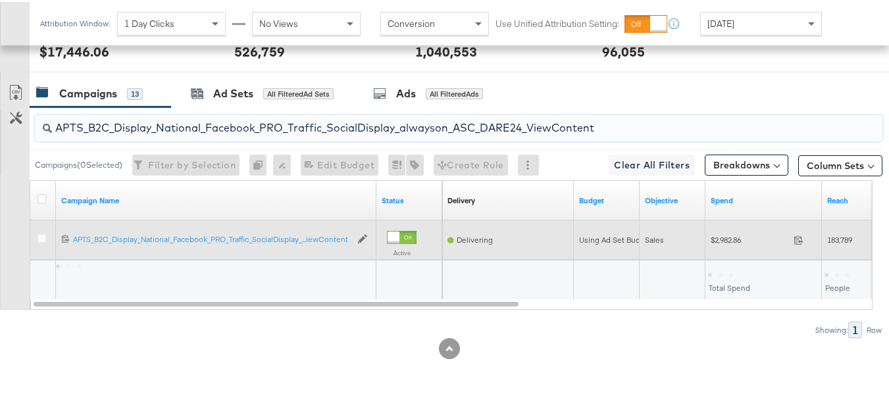
click at [721, 239] on span "$2,982.86" at bounding box center [749, 238] width 78 height 10
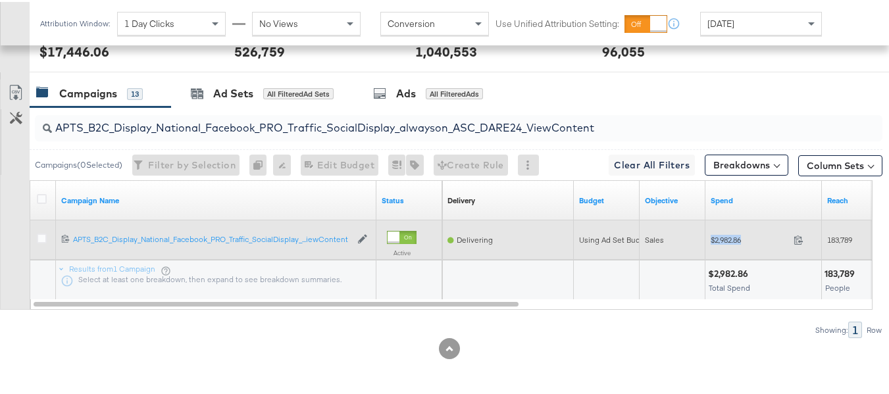
copy div "$2,982.86"
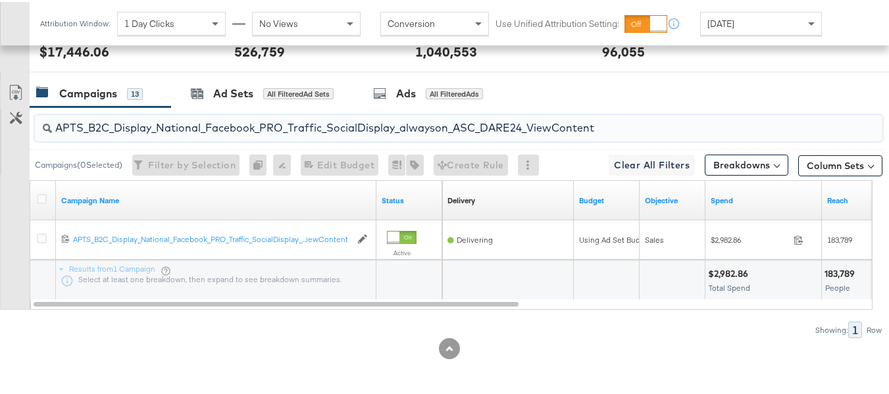
click at [249, 114] on input "APTS_B2C_Display_National_Facebook_PRO_Traffic_SocialDisplay_alwayson_ASC_DARE2…" at bounding box center [429, 121] width 755 height 26
paste input "Leads_SocialDisplay_alwayson_ASC_DARE24_Purchase"
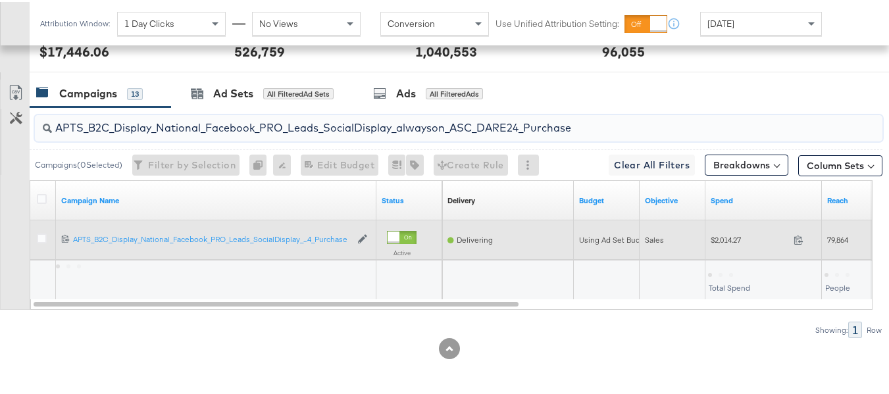
click at [720, 237] on span "$2,014.27" at bounding box center [749, 238] width 78 height 10
copy div "$2,014.27"
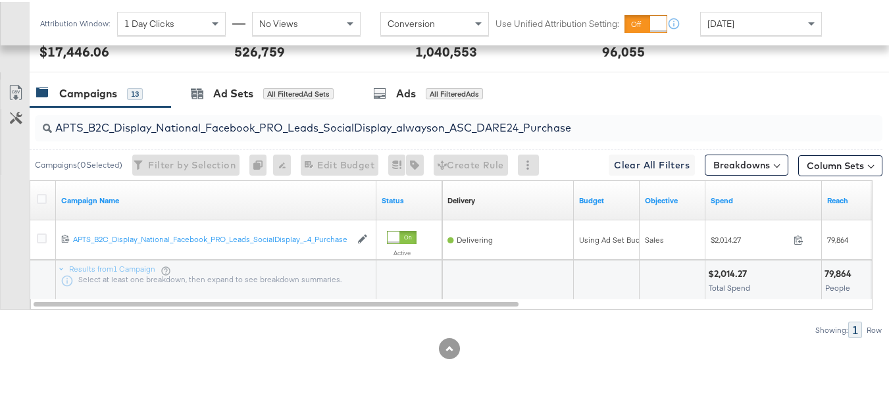
click at [264, 134] on div "APTS_B2C_Display_National_Facebook_PRO_Leads_SocialDisplay_alwayson_ASC_DARE24_…" at bounding box center [458, 126] width 847 height 26
paste input "F_B2C_Display_National_Facebook_PRO_Traffic_SocialDisplay_alwayson_ASC_AF24_Vie…"
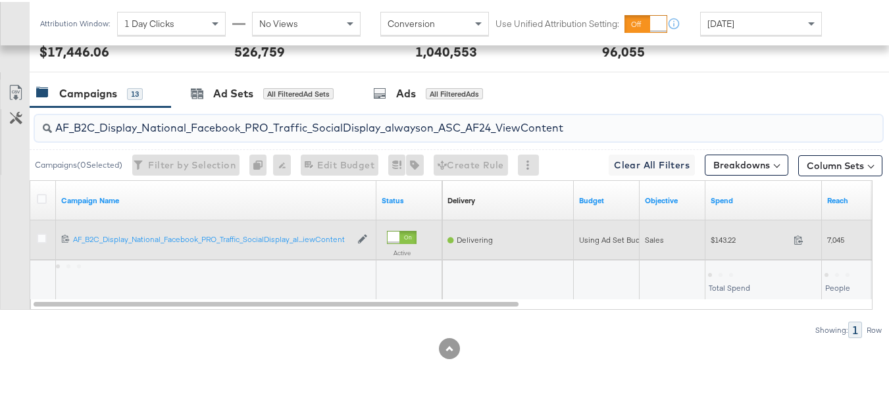
click at [725, 241] on span "$143.22" at bounding box center [749, 238] width 78 height 10
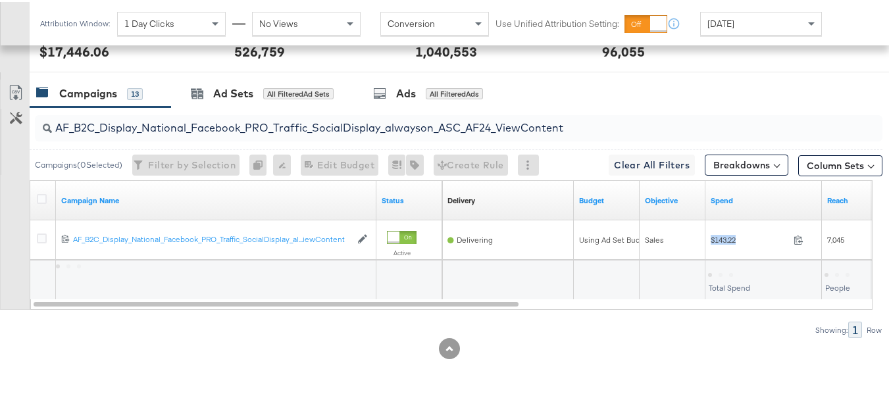
copy div "$143.22"
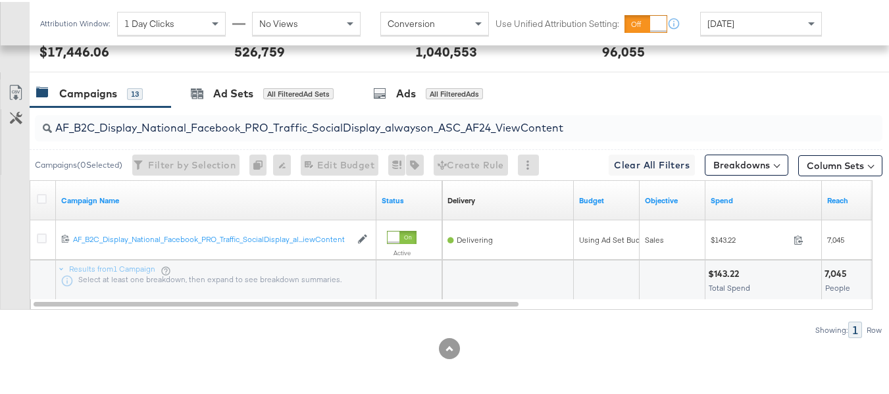
click at [313, 122] on input "AF_B2C_Display_National_Facebook_PRO_Traffic_SocialDisplay_alwayson_ASC_AF24_Vi…" at bounding box center [429, 121] width 755 height 26
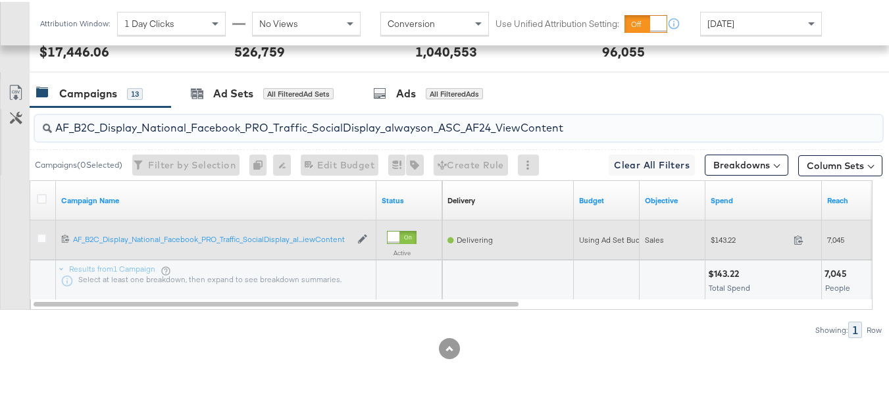
paste input "FR_B2C_Display_National_Facebook_PRO_Traffic_SocialDisplay_alwayson_ASC_FR"
click at [713, 235] on span "$809.27" at bounding box center [749, 238] width 78 height 10
copy div "$809.27"
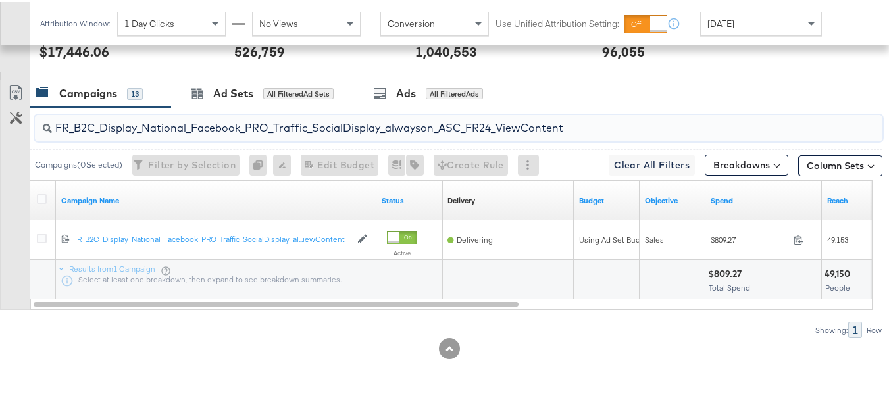
click at [352, 132] on input "FR_B2C_Display_National_Facebook_PRO_Traffic_SocialDisplay_alwayson_ASC_FR24_Vi…" at bounding box center [429, 121] width 755 height 26
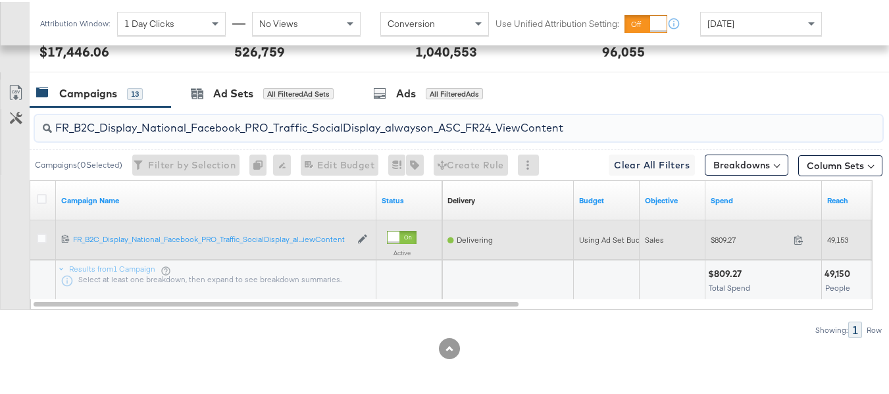
paste input "AHL_B2C_Display_National_Facebook_PRO_Traffic_SocialDisplay_alwayson_ASC_AHL"
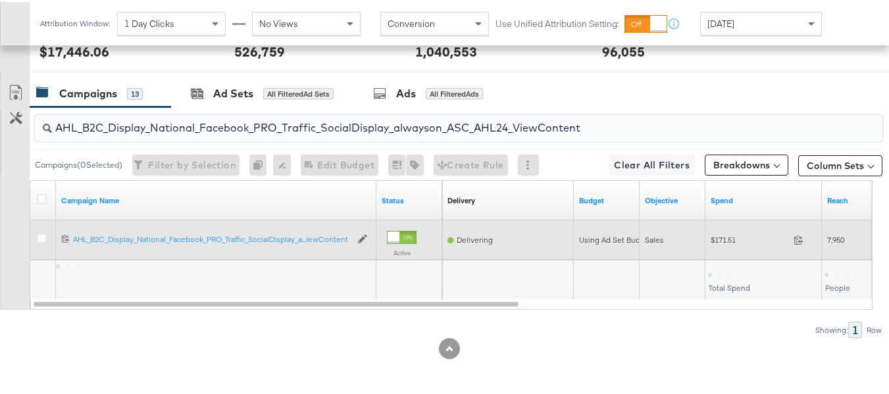
type input "AHL_B2C_Display_National_Facebook_PRO_Traffic_SocialDisplay_alwayson_ASC_AHL24_…"
click at [720, 249] on div "$171.51 171.51" at bounding box center [763, 237] width 116 height 39
copy div "$171.51"
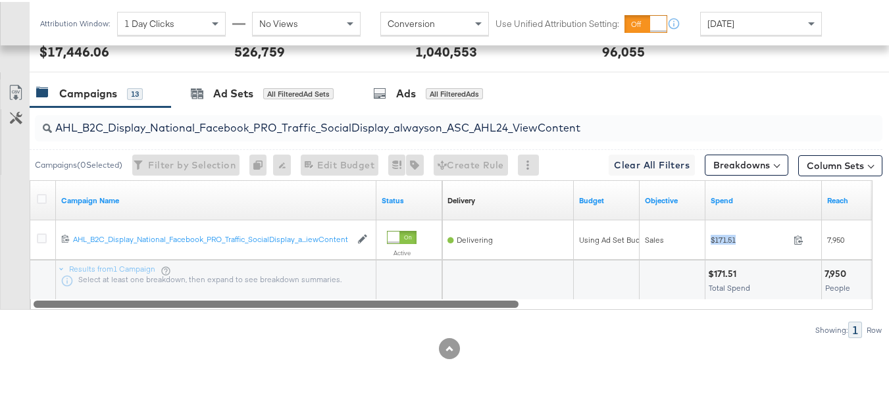
click at [444, 303] on div at bounding box center [276, 301] width 485 height 11
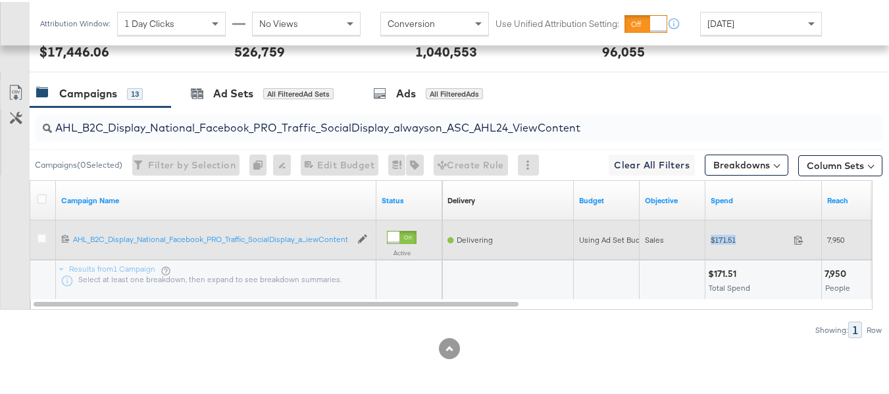
click at [743, 250] on div "$171.51 171.51" at bounding box center [763, 237] width 116 height 39
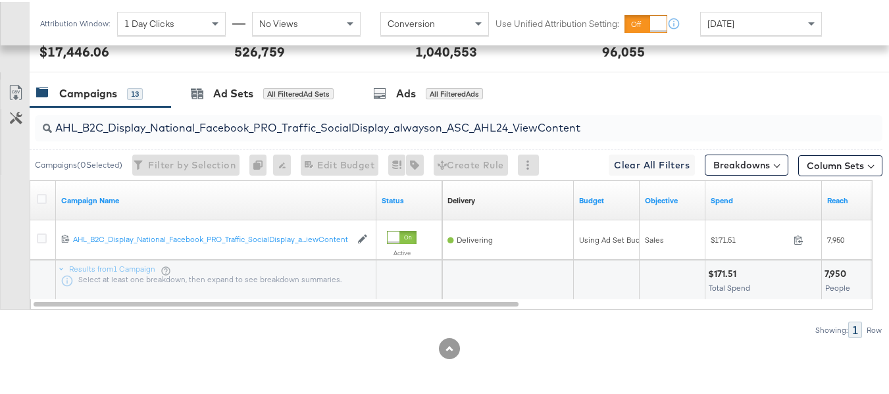
scroll to position [0, 0]
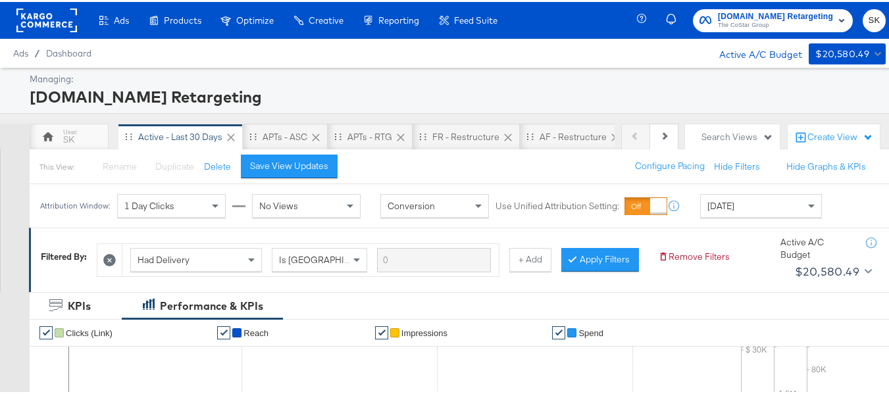
click at [722, 20] on span "The CoStar Group" at bounding box center [775, 23] width 115 height 11
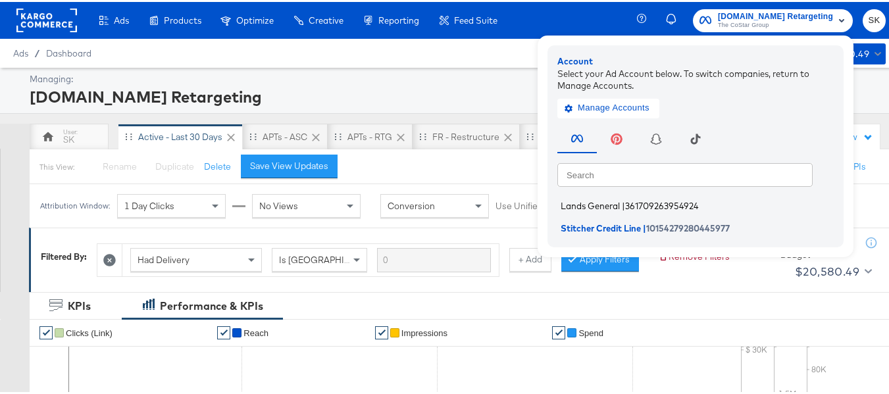
click at [599, 199] on span "Lands General" at bounding box center [589, 204] width 59 height 11
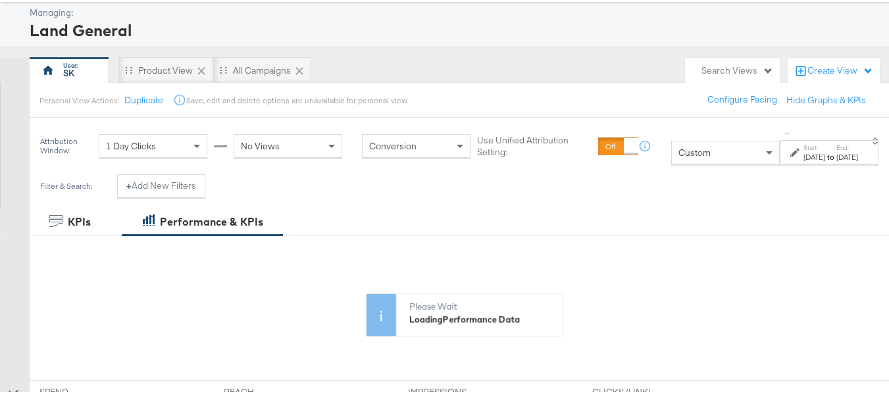
scroll to position [197, 0]
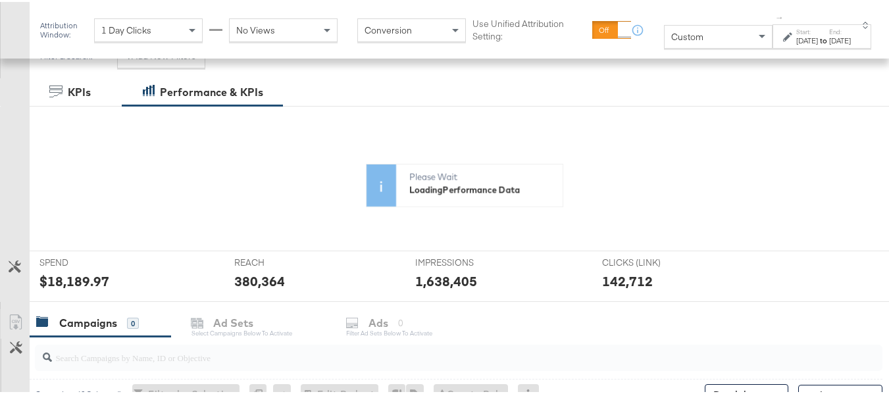
click at [668, 43] on div "Custom" at bounding box center [717, 35] width 107 height 22
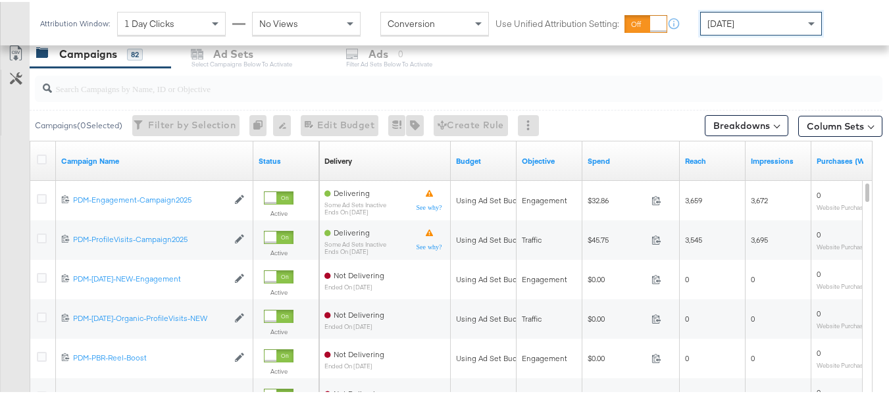
click at [101, 99] on div at bounding box center [458, 87] width 847 height 26
paste input "B2C_LAND_KC_RT_Sig_24"
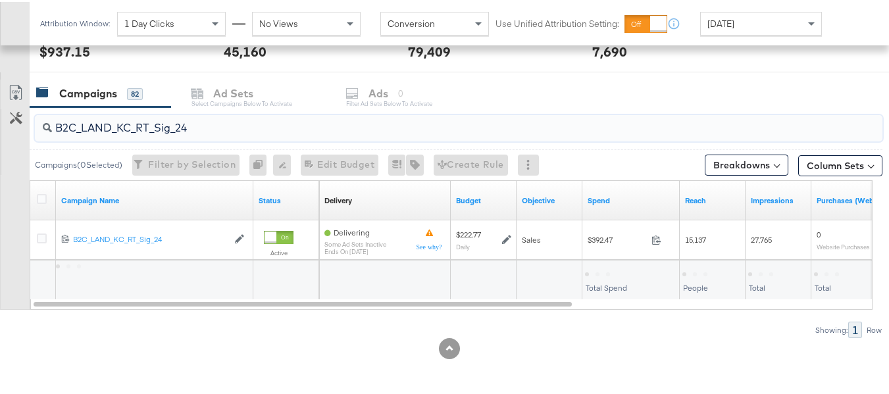
scroll to position [525, 0]
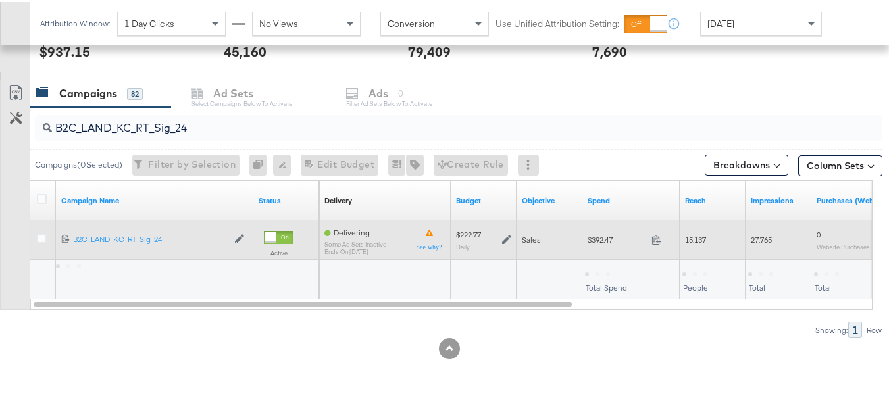
click at [589, 237] on span "$392.47" at bounding box center [616, 238] width 59 height 10
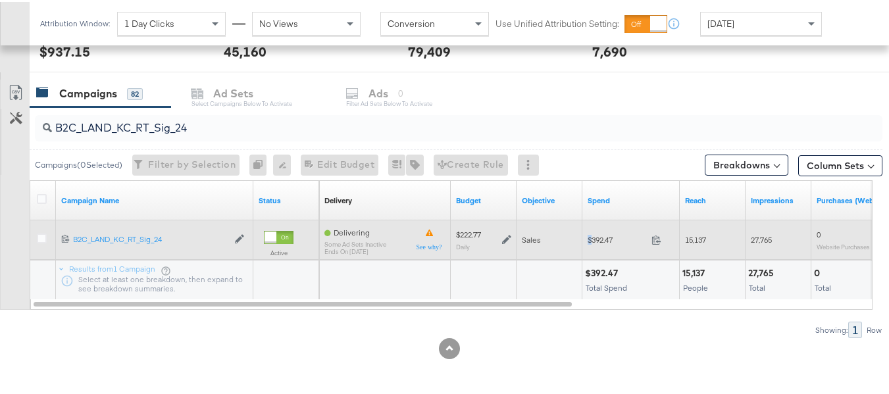
click at [589, 237] on span "$392.47" at bounding box center [616, 238] width 59 height 10
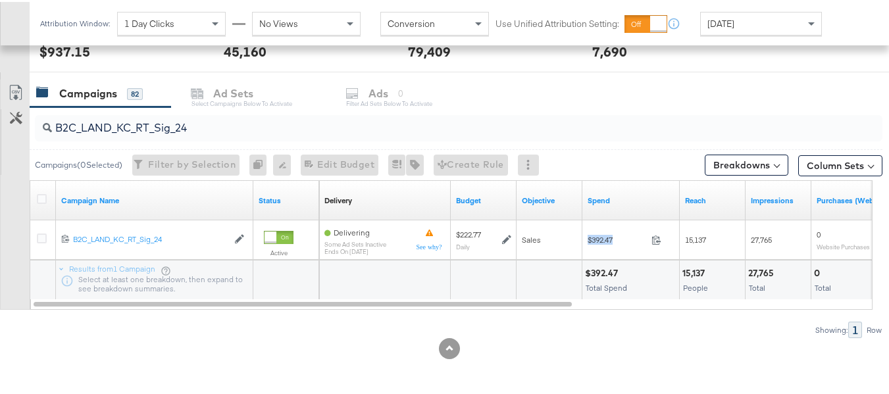
copy div "$392.47"
click at [237, 123] on input "B2C_LAND_KC_RT_Sig_24" at bounding box center [429, 121] width 755 height 26
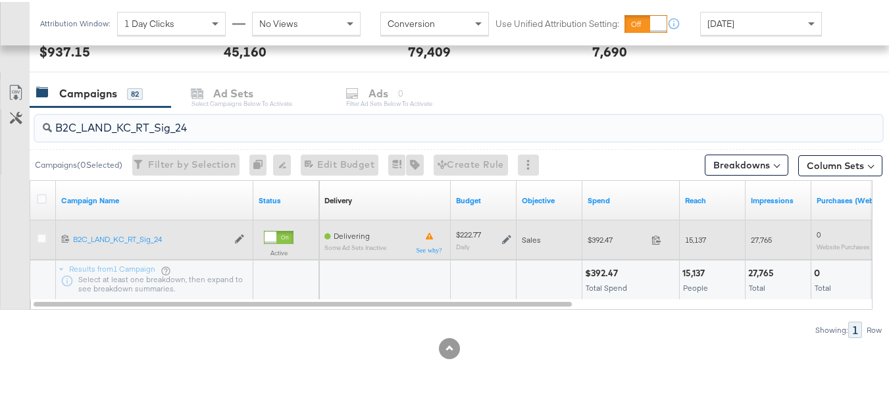
paste input "B_Ecommerce_KC_Retargeting_LW&LOA_Traffic"
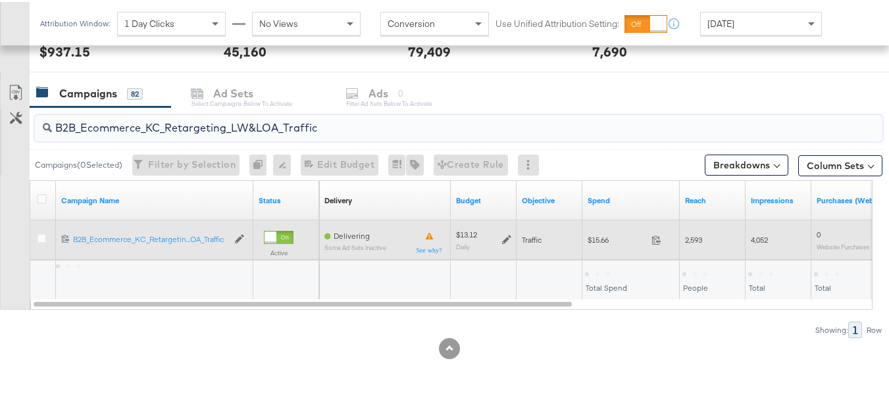
click at [612, 239] on span "$15.66" at bounding box center [616, 238] width 59 height 10
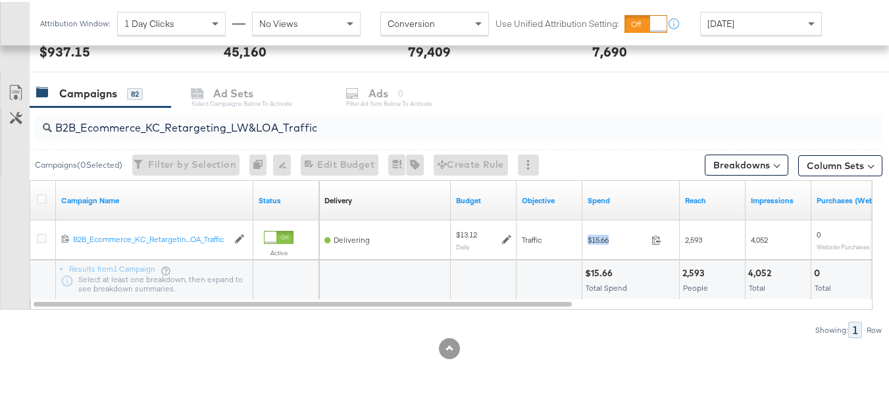
copy div "$15.66"
click at [285, 126] on input "B2B_Ecommerce_KC_Retargeting_LW&LOA_Traffic" at bounding box center [429, 121] width 755 height 26
paste input "KC_Retargeting_Prospects & Clients_Conversions"
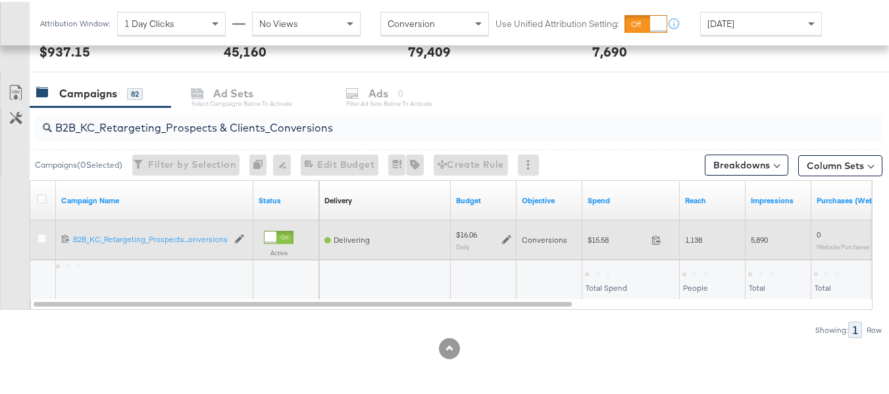
click at [587, 237] on span "$15.58" at bounding box center [616, 238] width 59 height 10
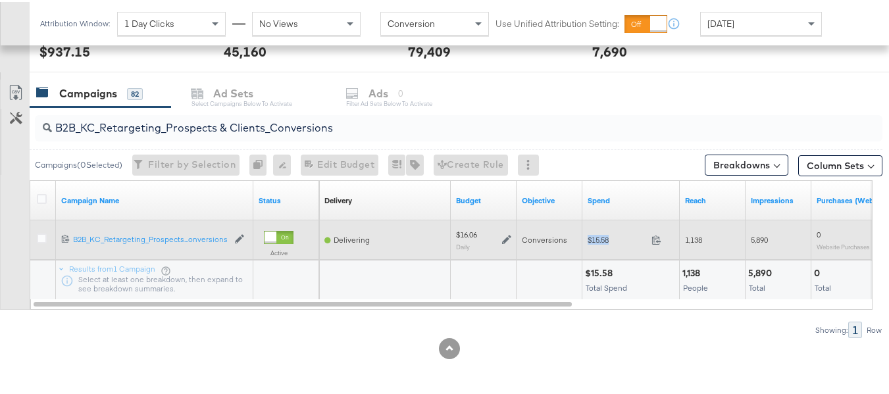
copy div "$15.58"
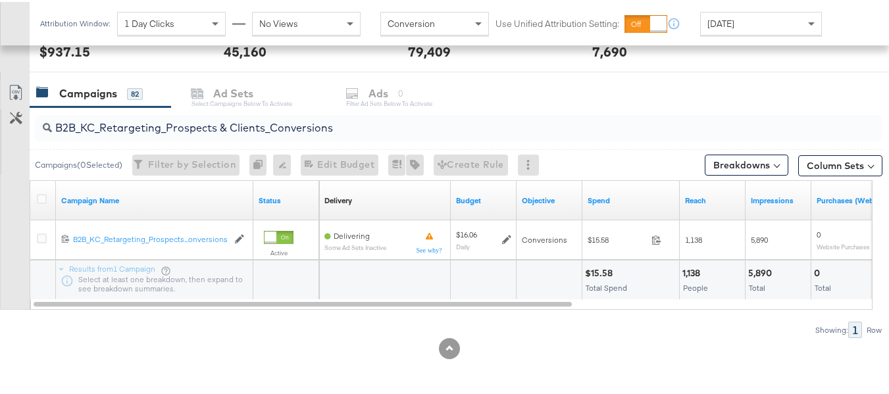
click at [296, 134] on input "B2B_KC_Retargeting_Prospects & Clients_Conversions" at bounding box center [429, 121] width 755 height 26
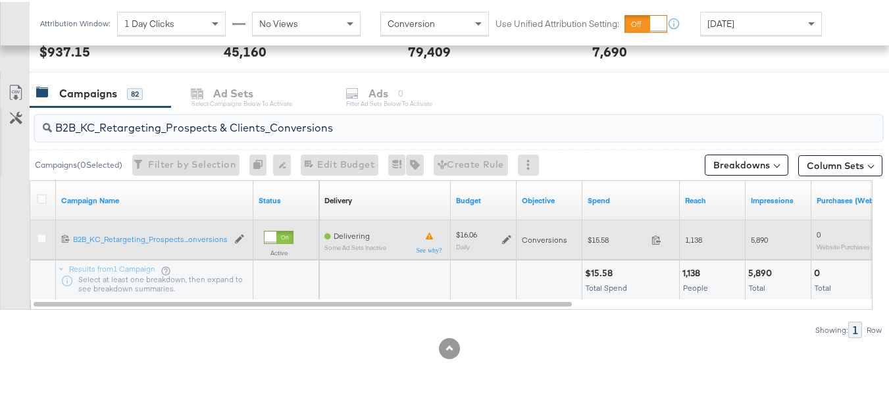
paste input "C_LAND_KC_Pros_Sig"
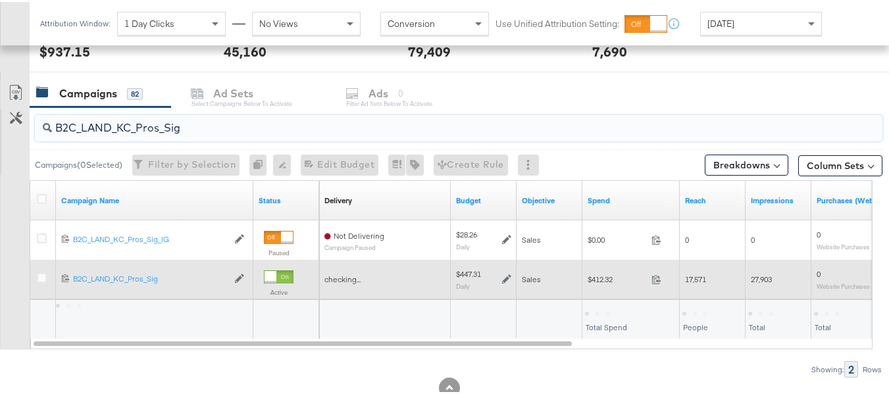
type input "B2C_LAND_KC_Pros_Sig"
click at [612, 277] on span "$412.32" at bounding box center [616, 277] width 59 height 10
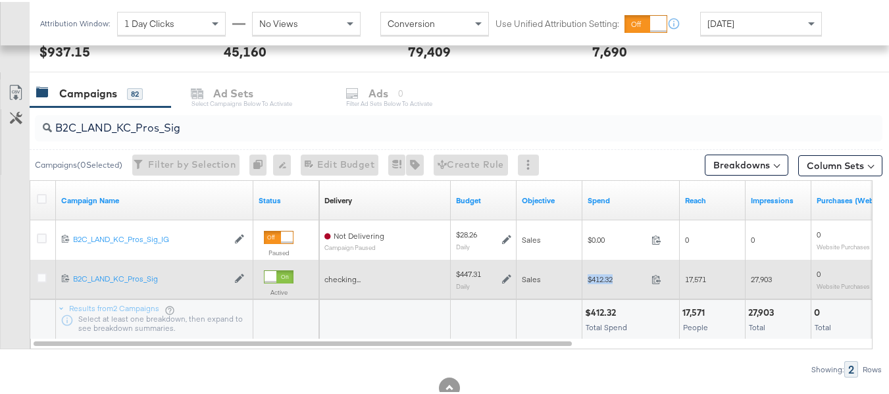
click at [612, 277] on span "$412.32" at bounding box center [616, 277] width 59 height 10
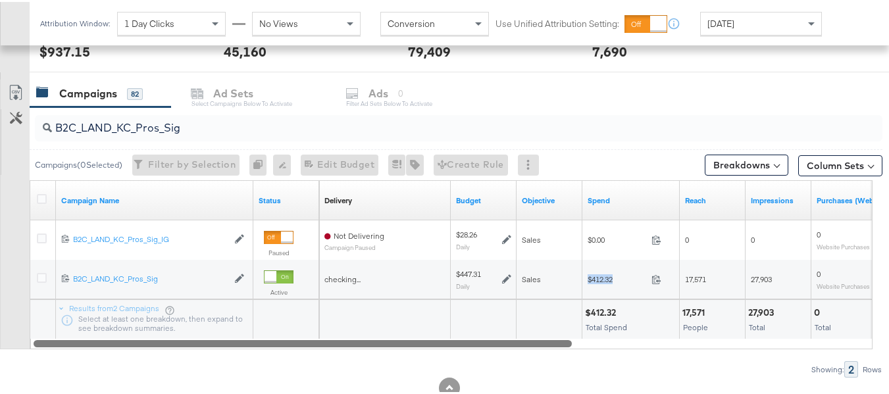
copy div "$412.32"
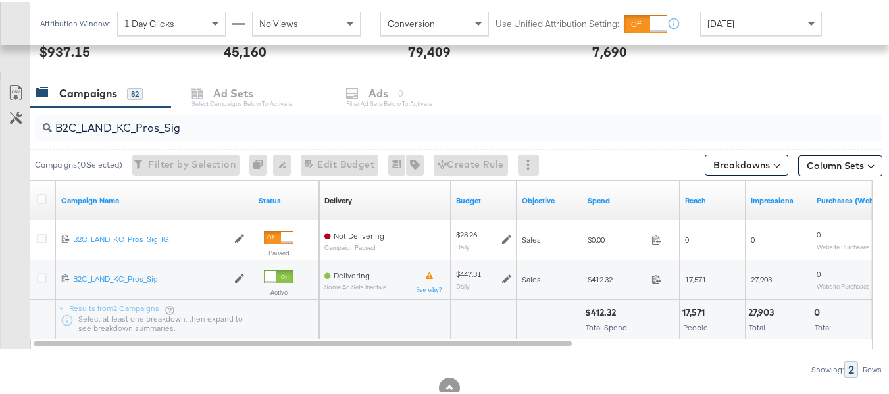
click at [664, 331] on div "$412.32 Total Spend" at bounding box center [630, 317] width 97 height 39
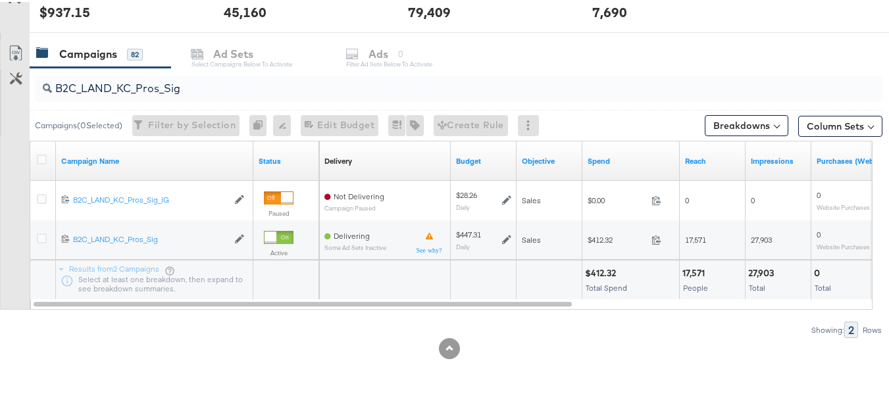
scroll to position [0, 0]
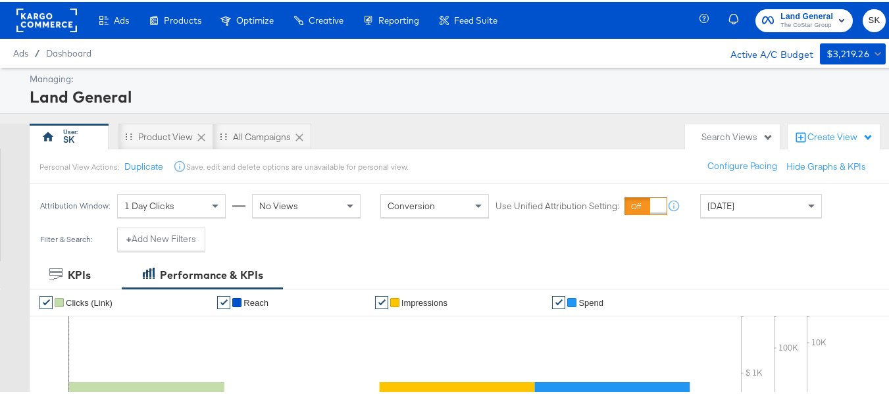
click at [43, 5] on div at bounding box center [46, 18] width 61 height 37
click at [43, 22] on rect at bounding box center [46, 19] width 61 height 24
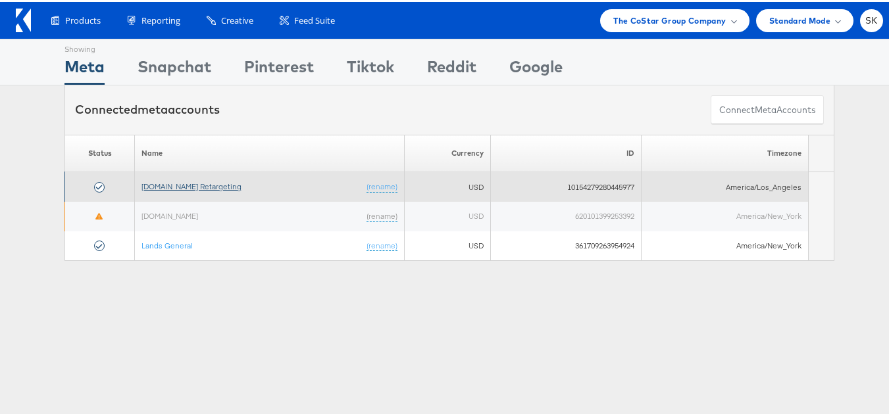
click at [204, 185] on link "Apartments.com Retargeting" at bounding box center [191, 185] width 100 height 10
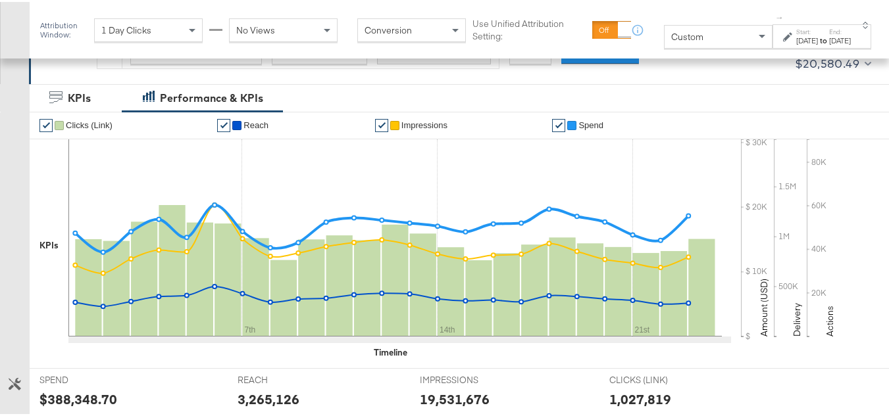
scroll to position [263, 0]
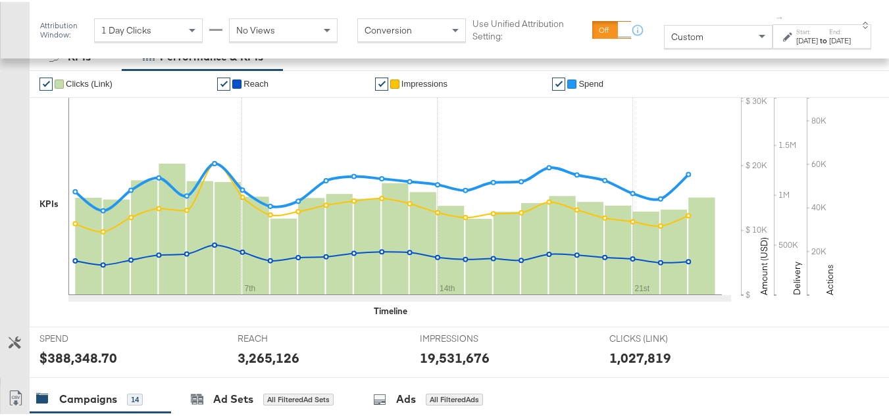
click at [665, 44] on div "Custom" at bounding box center [717, 35] width 107 height 22
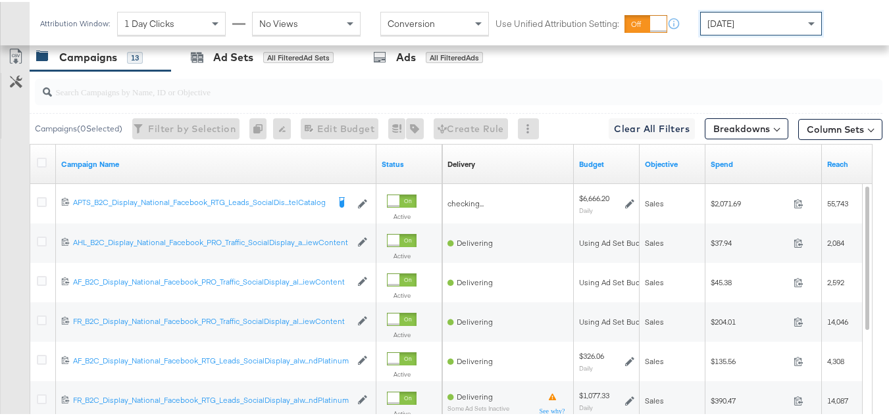
click at [111, 97] on input "search" at bounding box center [429, 85] width 755 height 26
paste input "APTS_B2C_Display_National_Facebook_RTG_Leads_SocialDisplay_Retargeting_Diamond_…"
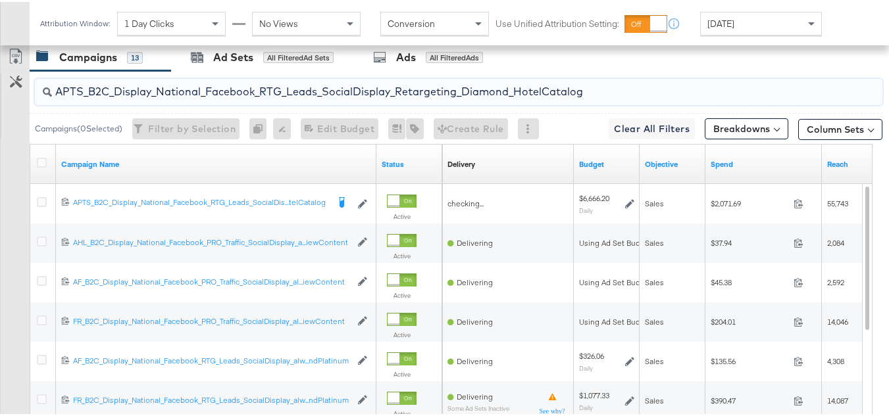
scroll to position [552, 0]
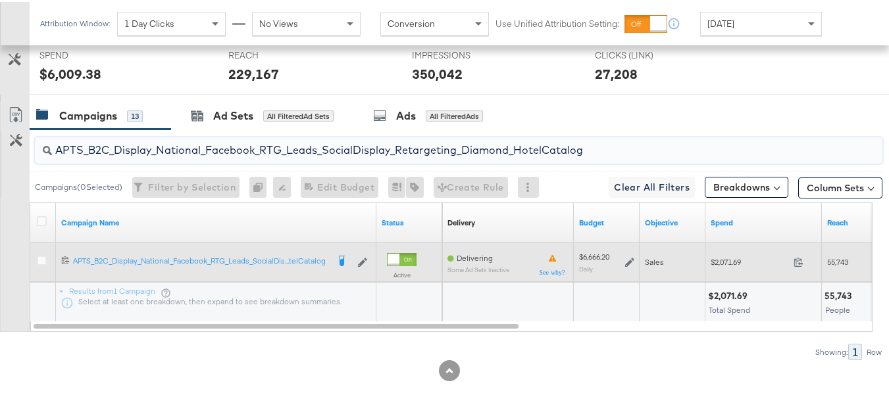
click at [730, 259] on span "$2,071.69" at bounding box center [749, 260] width 78 height 10
copy div "$2,071.69"
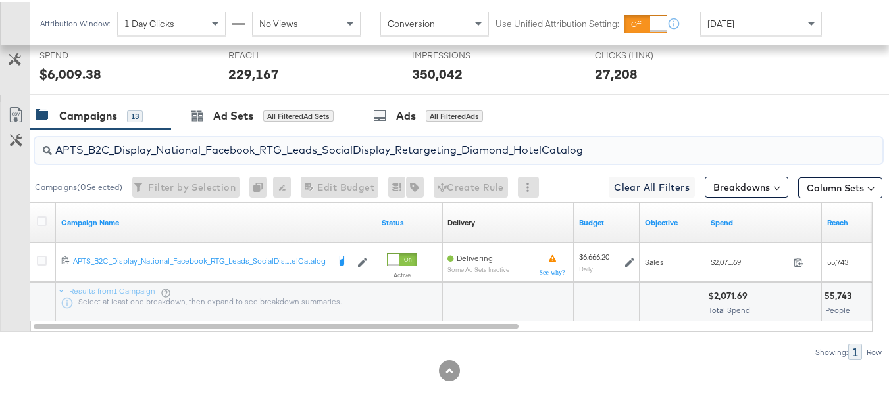
click at [221, 149] on input "APTS_B2C_Display_National_Facebook_RTG_Leads_SocialDisplay_Retargeting_Diamond_…" at bounding box center [429, 143] width 755 height 26
paste input "alwayson_Retargeting_DARE24_DiamondPlatinum"
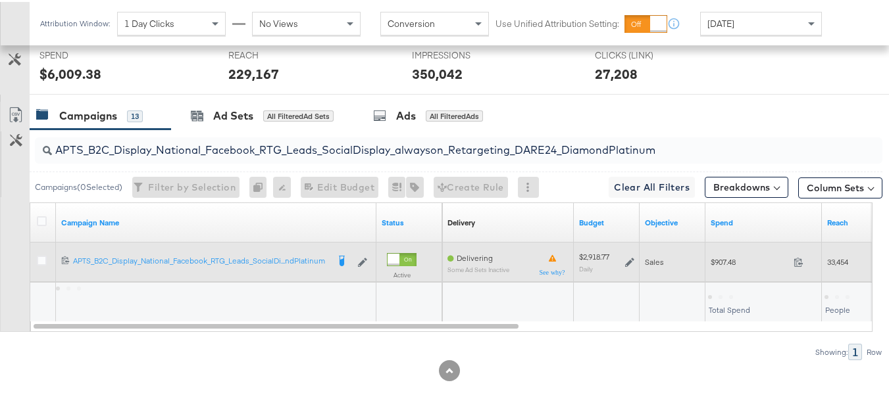
click at [710, 260] on div "$907.48 907.48" at bounding box center [763, 260] width 116 height 20
copy div "$907.48"
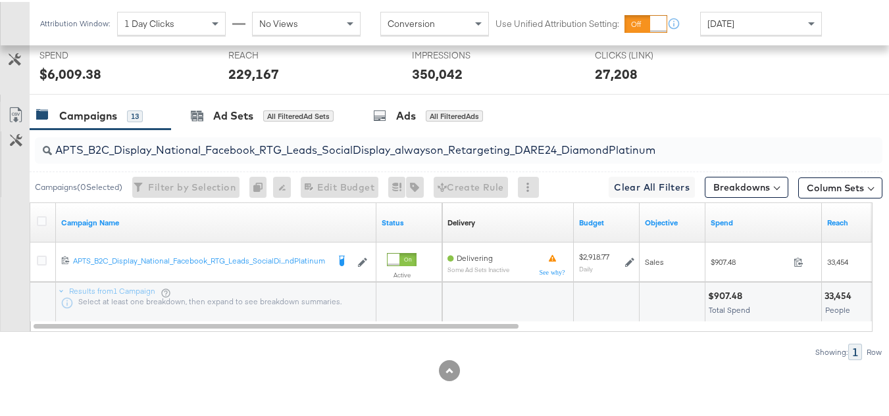
click at [305, 144] on input "APTS_B2C_Display_National_Facebook_RTG_Leads_SocialDisplay_alwayson_Retargeting…" at bounding box center [429, 143] width 755 height 26
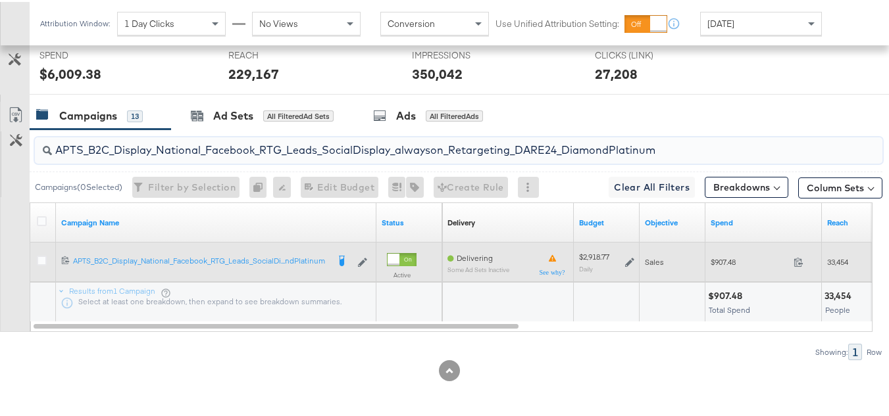
paste input "FR_B2C_Display_National_Facebook_RTG_Leads_SocialDisplay_alwayson_Retargeting_FR"
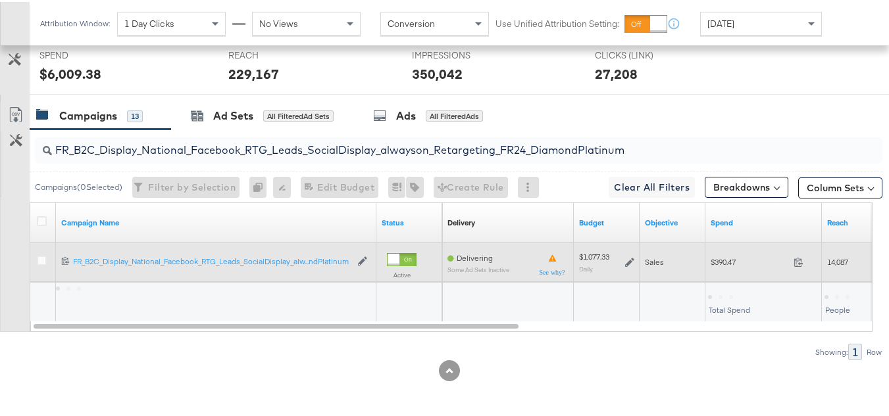
click at [724, 264] on span "$390.47" at bounding box center [749, 260] width 78 height 10
copy div "$390.47"
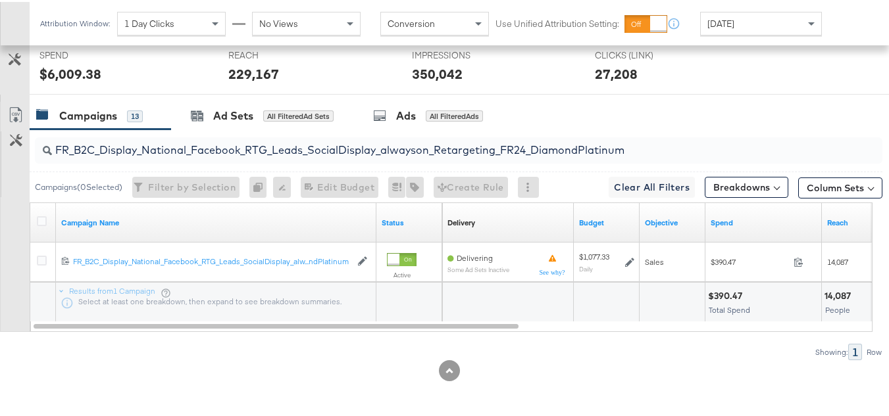
click at [272, 160] on div "FR_B2C_Display_National_Facebook_RTG_Leads_SocialDisplay_alwayson_Retargeting_F…" at bounding box center [458, 148] width 847 height 26
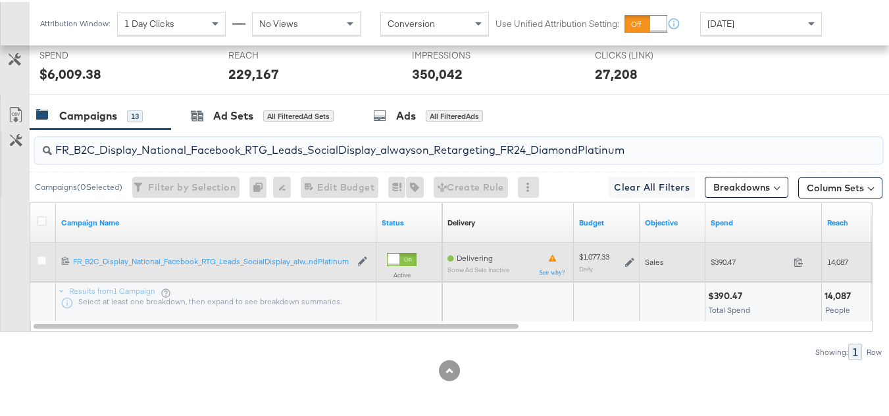
paste input "AF_B2C_Display_National_Facebook_RTG_Leads_SocialDisplay_alwayson_Retargeting_AF"
click at [709, 260] on div "$135.56 135.56" at bounding box center [763, 260] width 116 height 20
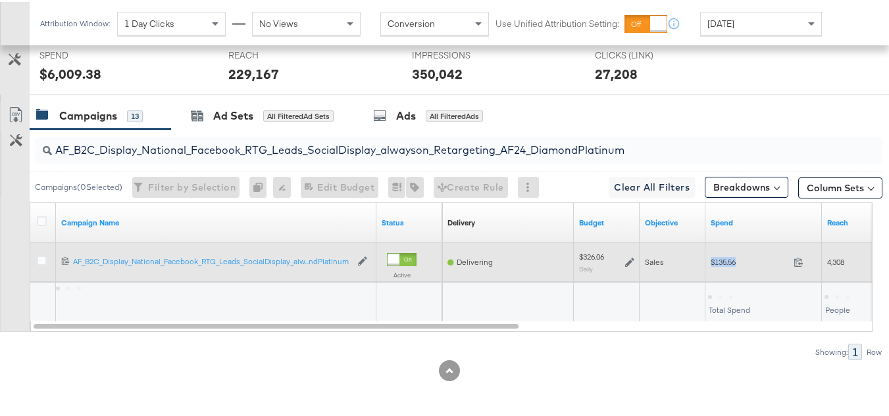
click at [709, 260] on div "$135.56 135.56" at bounding box center [763, 260] width 116 height 20
copy div "$135.56"
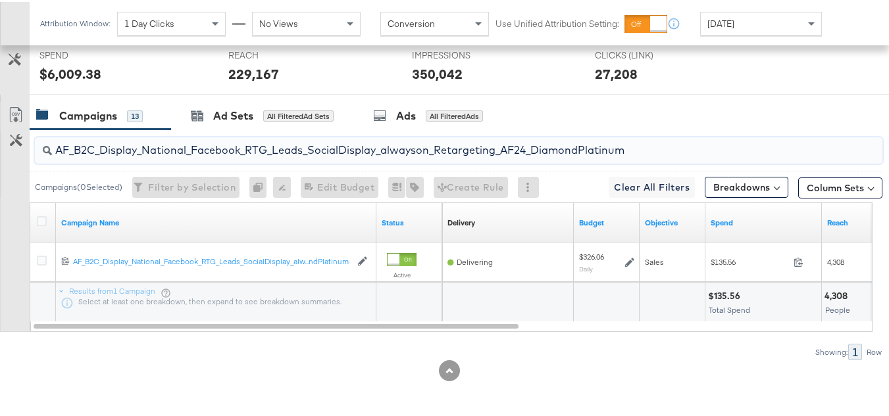
click at [260, 144] on input "AF_B2C_Display_National_Facebook_RTG_Leads_SocialDisplay_alwayson_Retargeting_A…" at bounding box center [429, 143] width 755 height 26
paste input "HL_B2C_Display_National_Facebook_RTG_Leads_SocialDisplay_alwayson_Retargeting_A…"
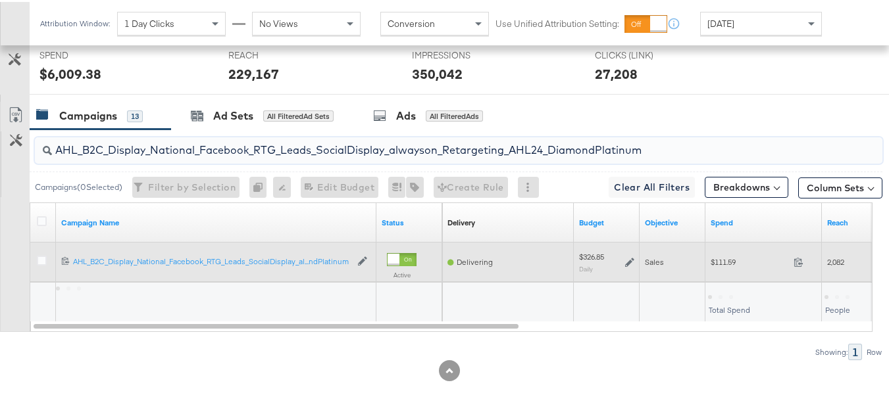
click at [724, 258] on span "$111.59" at bounding box center [749, 260] width 78 height 10
copy div "$111.59"
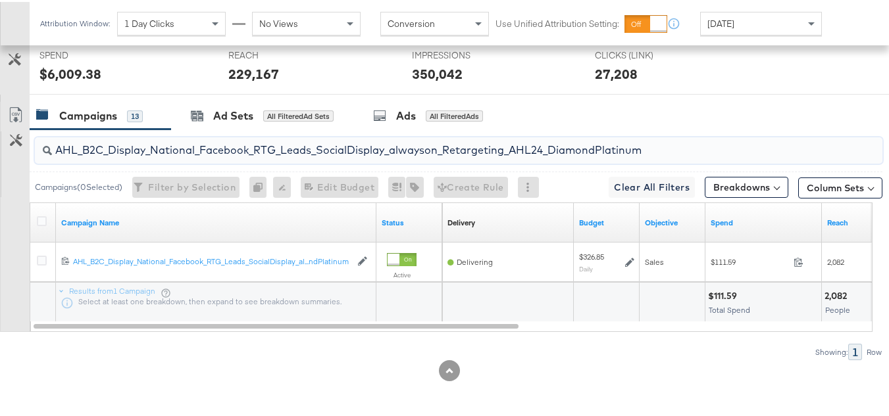
click at [343, 153] on input "AHL_B2C_Display_National_Facebook_RTG_Leads_SocialDisplay_alwayson_Retargeting_…" at bounding box center [429, 143] width 755 height 26
paste input "PTS_B2C_Display_National_Facebook_PRO_Traffic_SocialDisplay_alwayson_ASC_DARE24…"
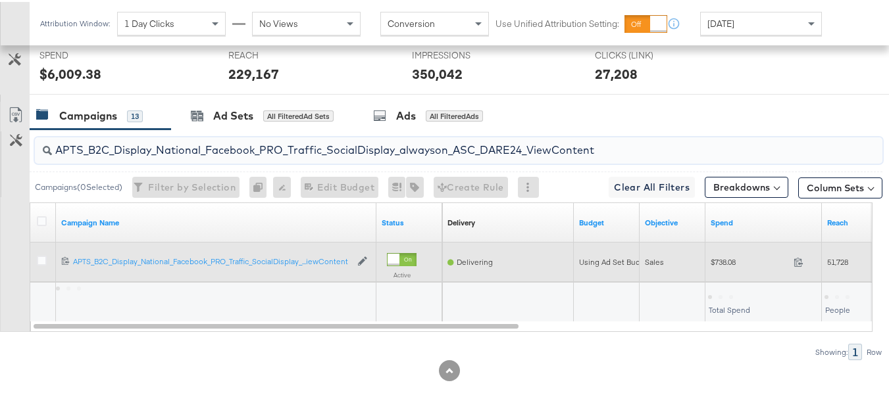
click at [715, 260] on span "$738.08" at bounding box center [749, 260] width 78 height 10
copy div "$738.08"
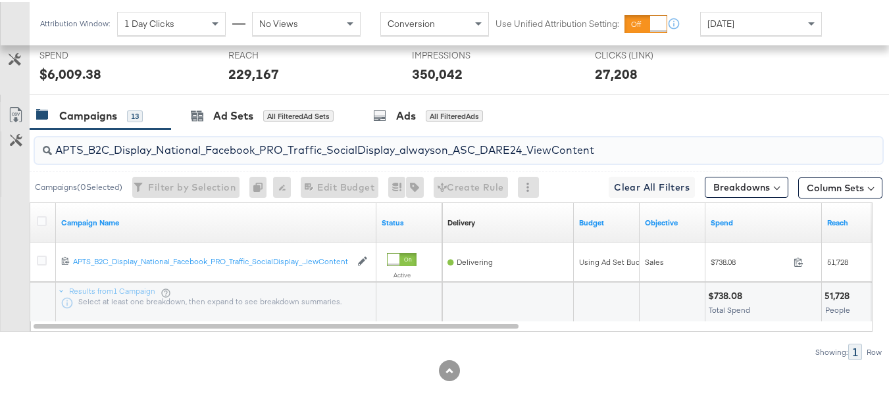
click at [262, 143] on input "APTS_B2C_Display_National_Facebook_PRO_Traffic_SocialDisplay_alwayson_ASC_DARE2…" at bounding box center [429, 143] width 755 height 26
paste input "Leads_SocialDisplay_alwayson_ASC_DARE24_Purchase"
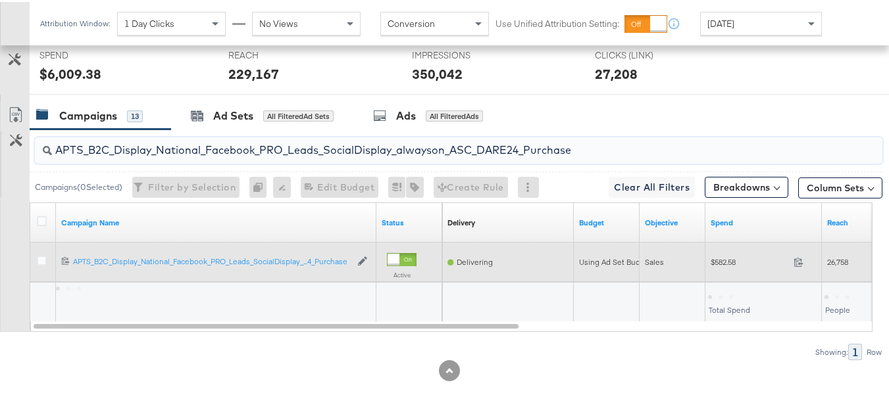
click at [718, 266] on div "$582.58 582.58" at bounding box center [763, 260] width 116 height 20
click at [717, 266] on div "$582.58 582.58" at bounding box center [763, 260] width 116 height 20
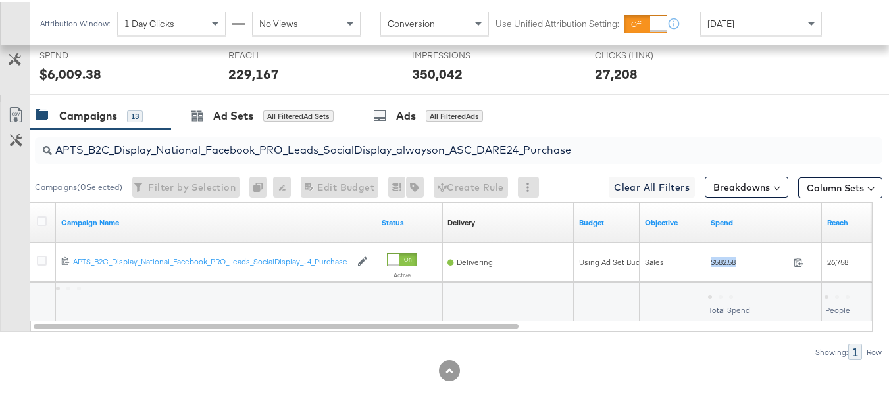
copy div "$582.58"
click at [231, 139] on input "APTS_B2C_Display_National_Facebook_PRO_Leads_SocialDisplay_alwayson_ASC_DARE24_…" at bounding box center [429, 143] width 755 height 26
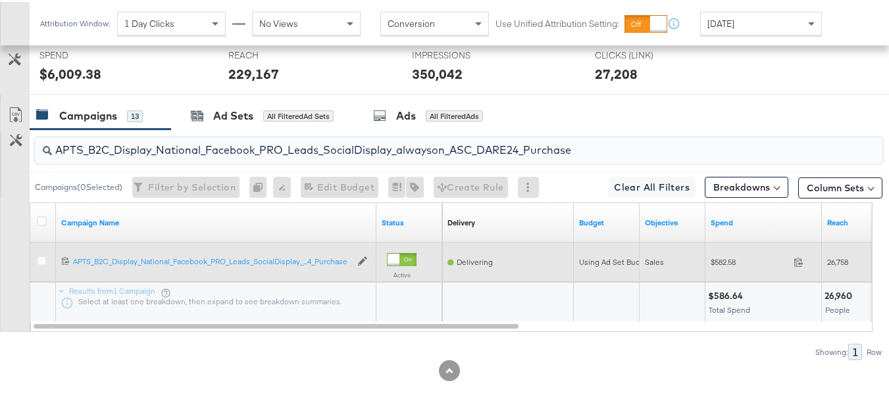
paste input "F_B2C_Display_National_Facebook_PRO_Traffic_SocialDisplay_alwayson_ASC_AF24_Vie…"
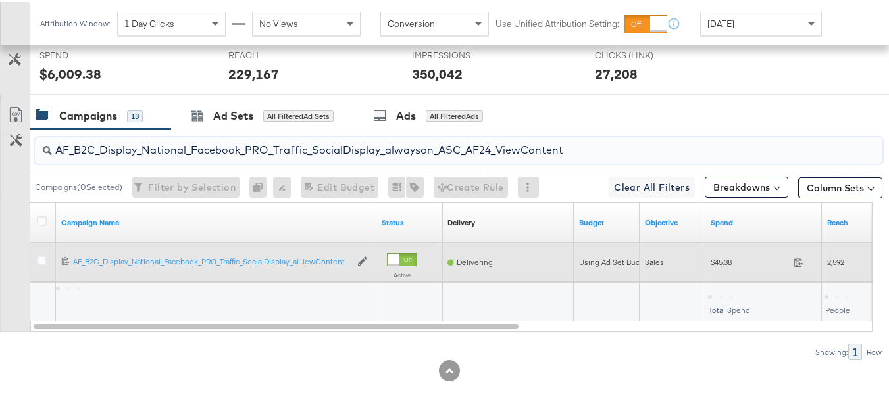
click at [722, 264] on span "$45.38" at bounding box center [749, 260] width 78 height 10
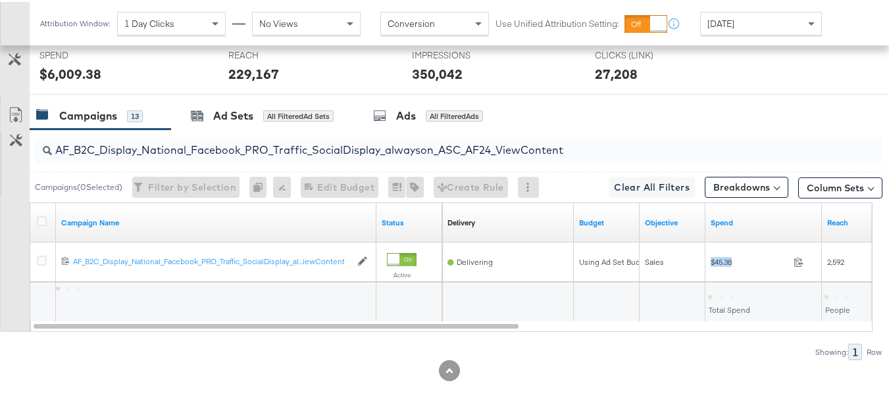
copy div "$45.38"
click at [268, 149] on input "AF_B2C_Display_National_Facebook_PRO_Traffic_SocialDisplay_alwayson_ASC_AF24_Vi…" at bounding box center [429, 143] width 755 height 26
paste input "FR_B2C_Display_National_Facebook_PRO_Traffic_SocialDisplay_alwayson_ASC_FR"
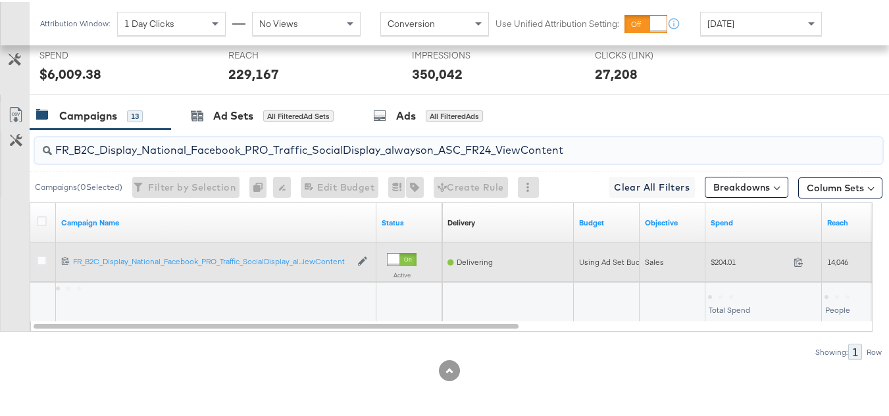
click at [725, 266] on div "$204.01 204.01" at bounding box center [763, 260] width 116 height 20
copy div "$204.01"
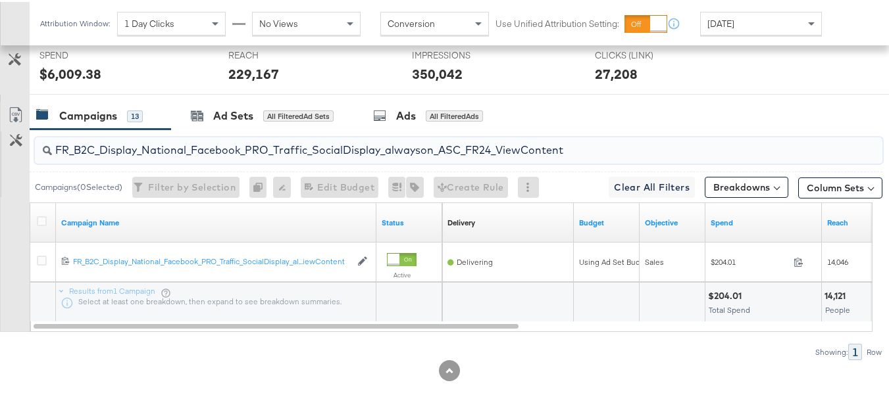
click at [249, 141] on input "FR_B2C_Display_National_Facebook_PRO_Traffic_SocialDisplay_alwayson_ASC_FR24_Vi…" at bounding box center [429, 143] width 755 height 26
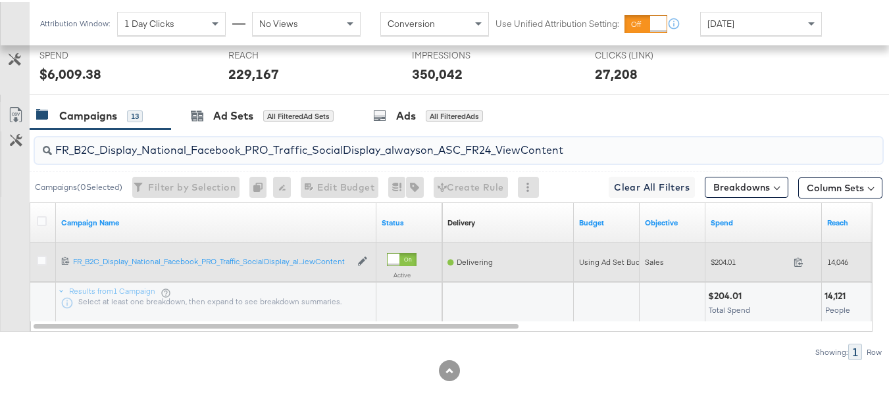
paste input "AHL_B2C_Display_National_Facebook_PRO_Traffic_SocialDisplay_alwayson_ASC_AHL"
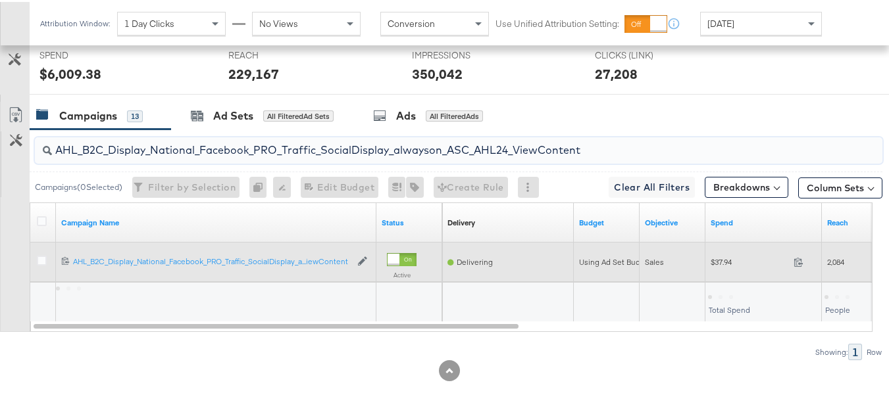
type input "AHL_B2C_Display_National_Facebook_PRO_Traffic_SocialDisplay_alwayson_ASC_AHL24_…"
click at [728, 264] on span "$37.94" at bounding box center [749, 260] width 78 height 10
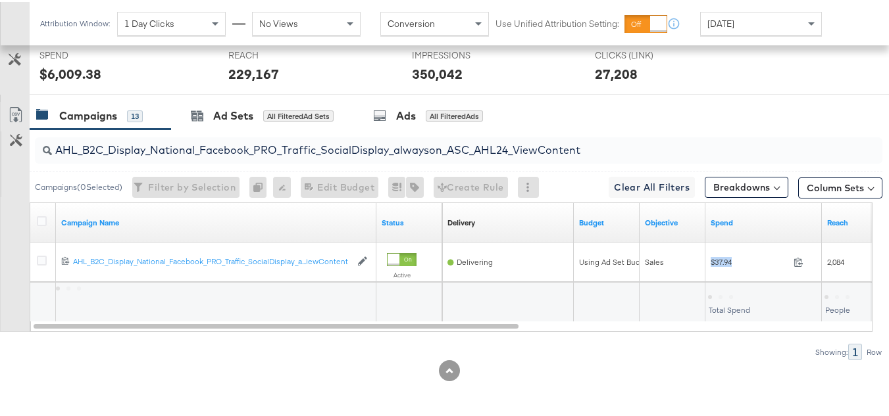
copy div "$37.94"
click at [695, 358] on div "Showing: 1 Row" at bounding box center [441, 350] width 882 height 16
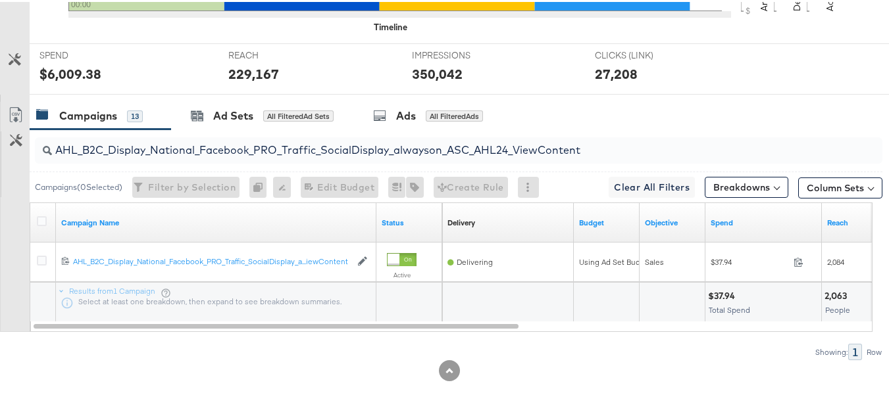
scroll to position [0, 0]
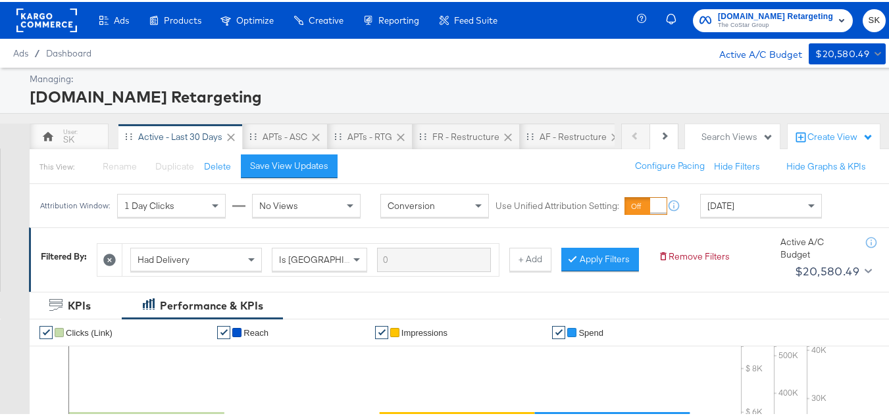
click at [756, 9] on span "Apartments.com Retargeting" at bounding box center [775, 15] width 115 height 14
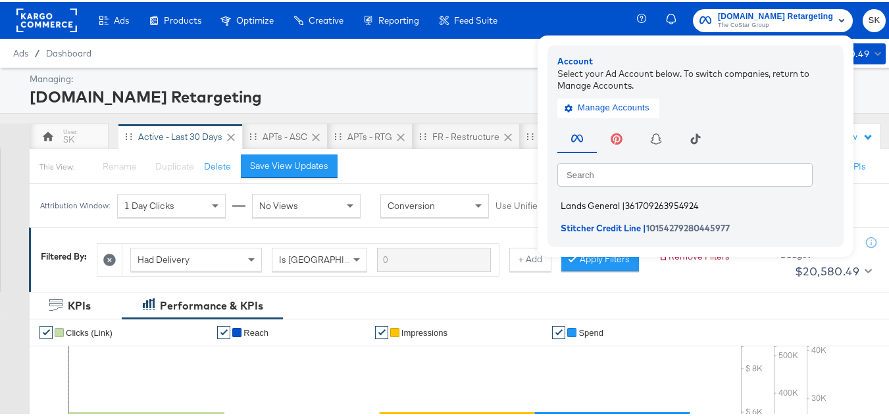
click at [601, 201] on span "Lands General" at bounding box center [589, 204] width 59 height 11
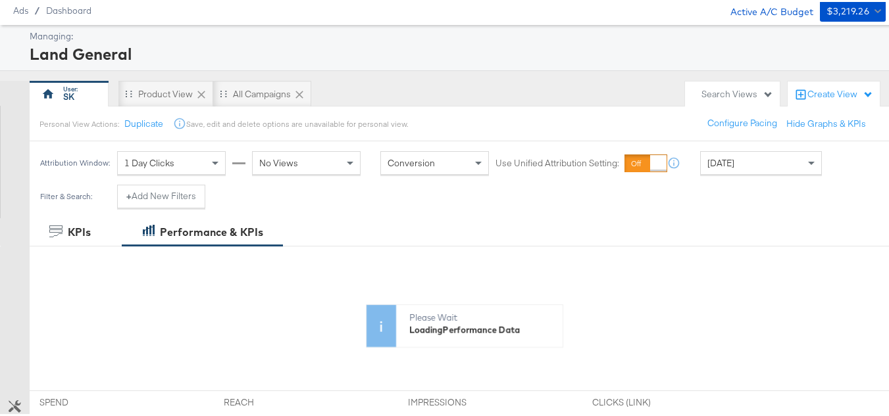
scroll to position [66, 0]
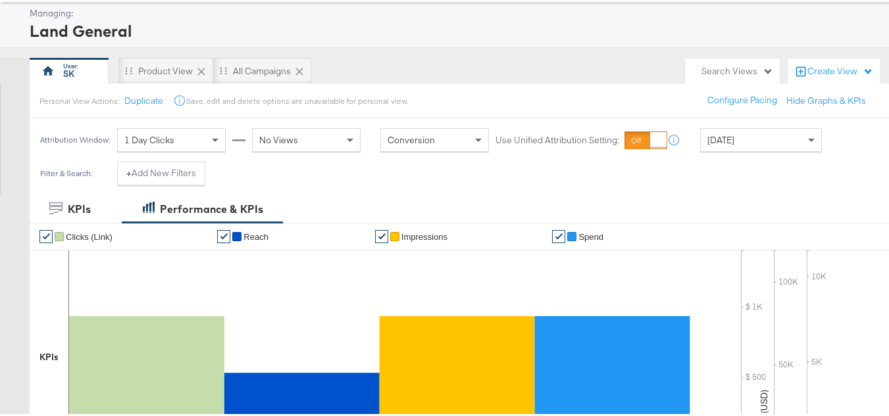
click at [734, 142] on span "[DATE]" at bounding box center [720, 138] width 27 height 12
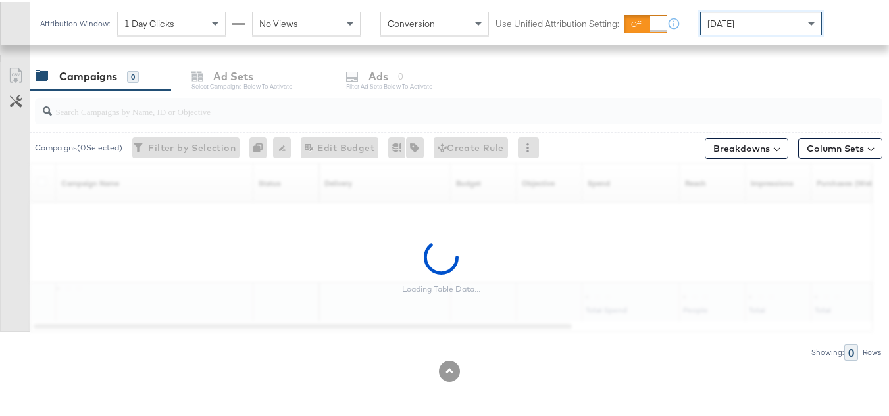
scroll to position [542, 0]
click at [108, 106] on input "search" at bounding box center [429, 104] width 755 height 26
paste input "B2C_LAND_KC_RT_Sig_24"
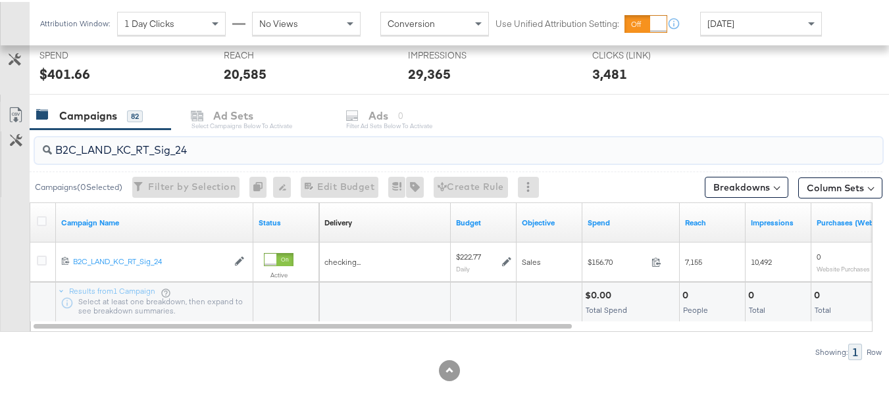
scroll to position [502, 0]
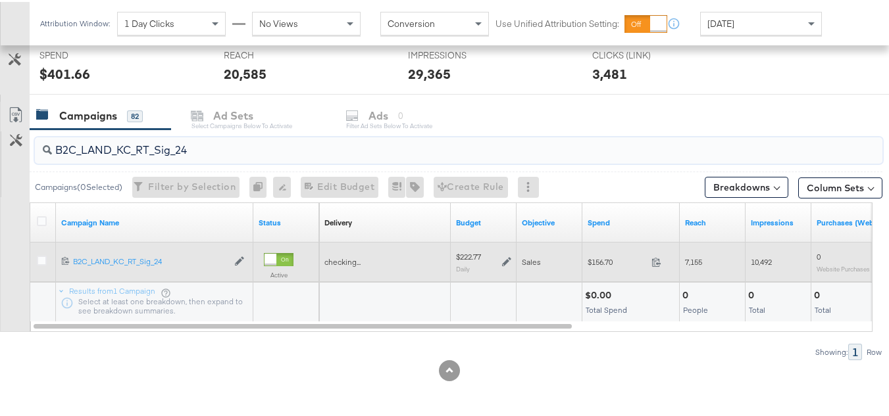
click at [601, 256] on span "$156.70" at bounding box center [616, 260] width 59 height 10
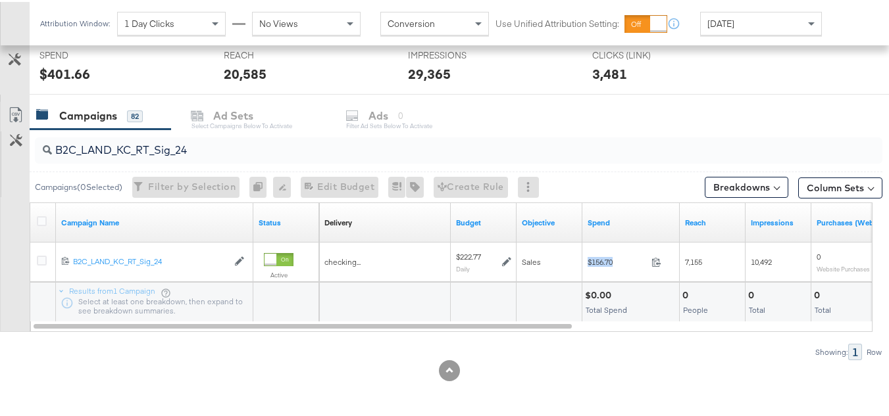
copy div "$156.70"
click at [297, 153] on input "B2C_LAND_KC_RT_Sig_24" at bounding box center [429, 143] width 755 height 26
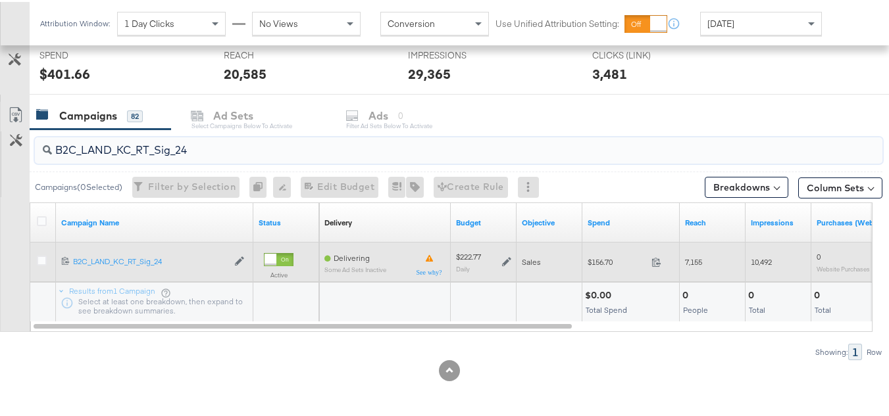
paste input "B_Ecommerce_KC_Retargeting_LW&LOA_Traffic"
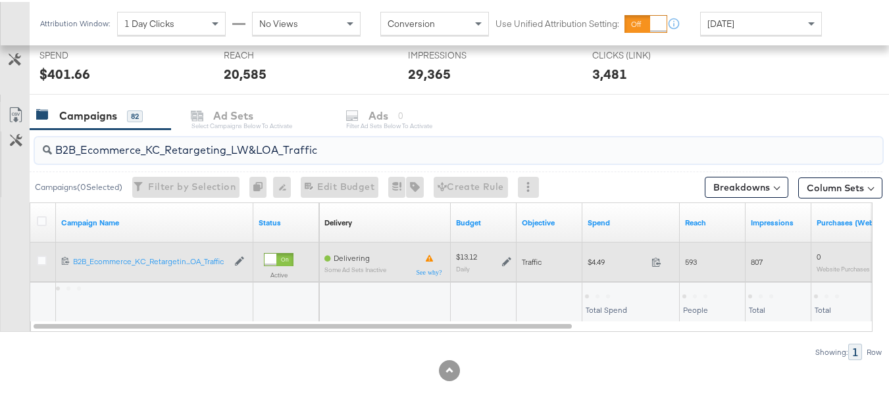
click at [602, 261] on span "$4.49" at bounding box center [616, 260] width 59 height 10
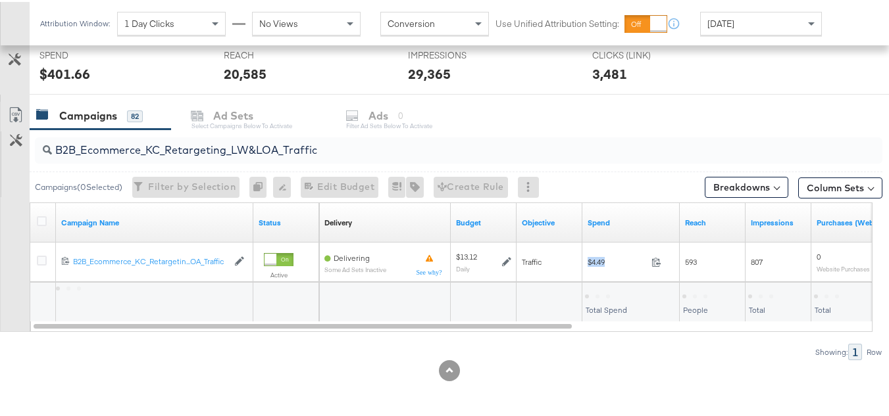
copy div "$4.49"
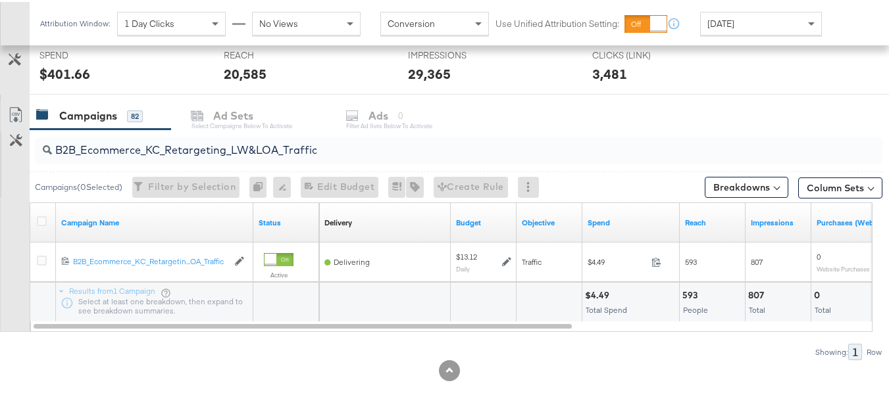
click at [276, 158] on div "B2B_Ecommerce_KC_Retargeting_LW&LOA_Traffic" at bounding box center [458, 148] width 847 height 26
paste input "KC_Retargeting_Prospects & Clients_Conversions"
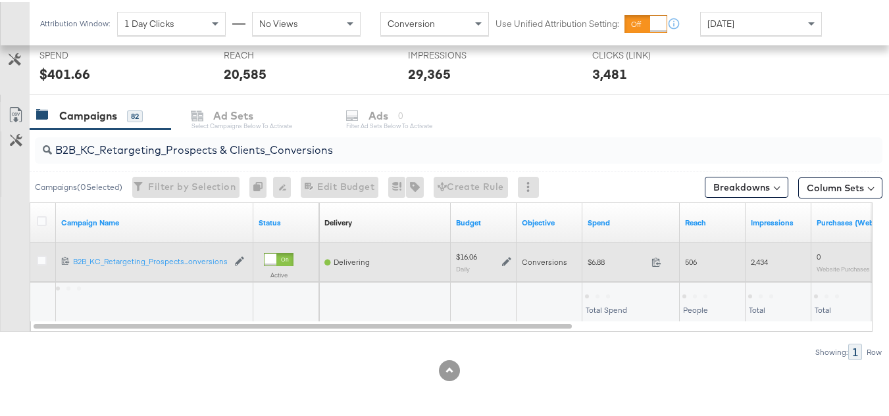
click at [590, 258] on span "$6.88" at bounding box center [616, 260] width 59 height 10
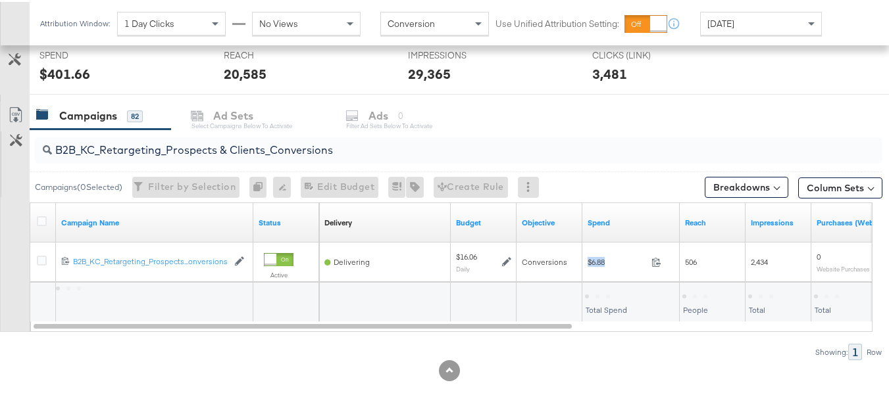
copy div "$6.88"
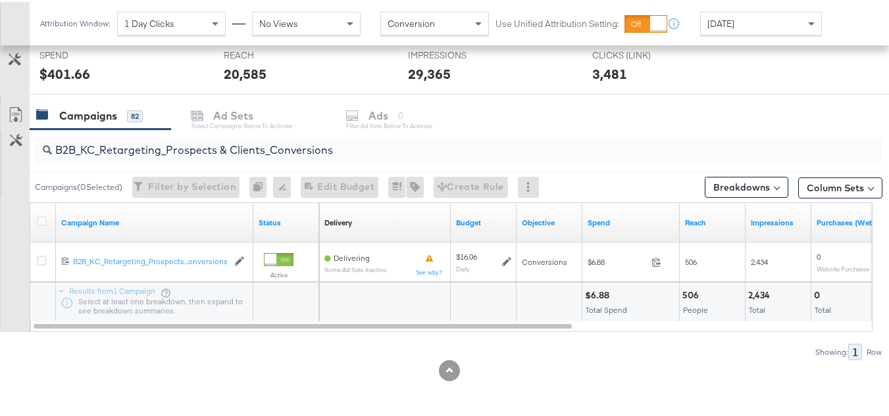
click at [255, 146] on input "B2B_KC_Retargeting_Prospects & Clients_Conversions" at bounding box center [429, 143] width 755 height 26
paste input "C_LAND_KC_Pros_Sig"
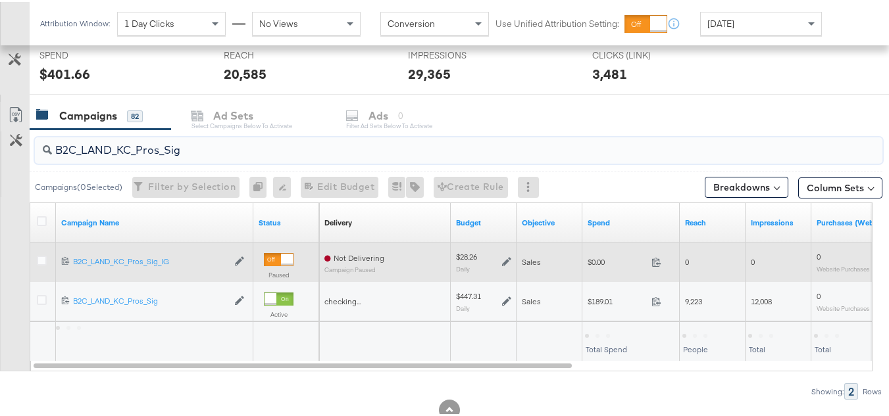
type input "B2C_LAND_KC_Pros_Sig"
click at [599, 264] on span "$0.00" at bounding box center [616, 260] width 59 height 10
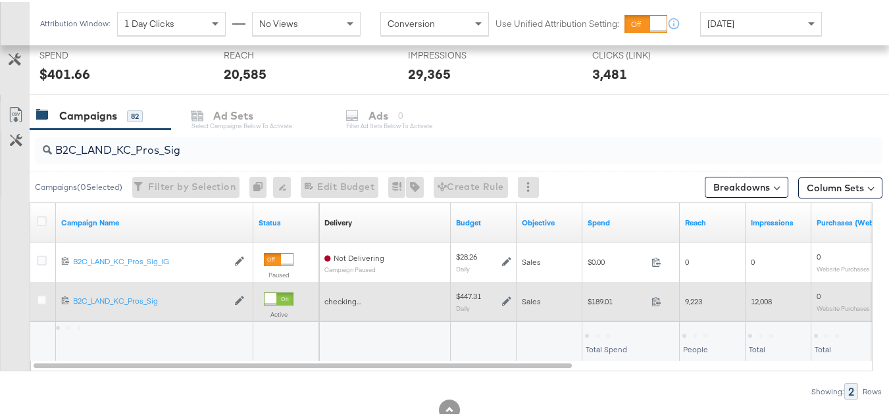
click at [600, 288] on div "$189.01 189.01" at bounding box center [630, 299] width 97 height 39
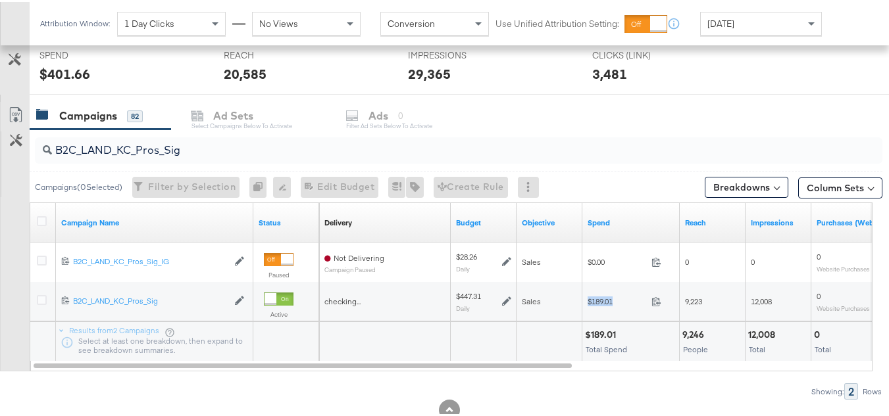
copy div "$189.01"
